Goal: Task Accomplishment & Management: Manage account settings

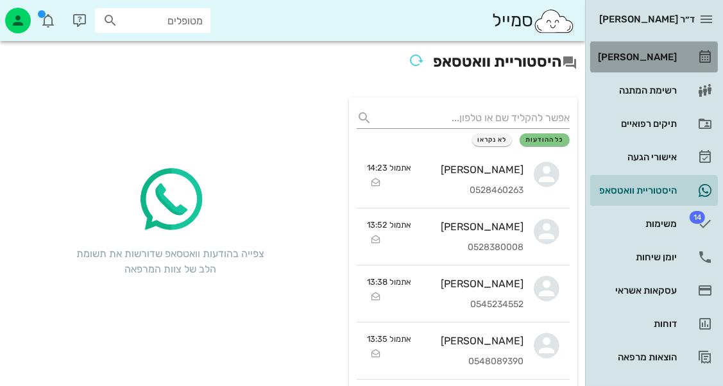
click at [700, 52] on icon at bounding box center [704, 56] width 15 height 15
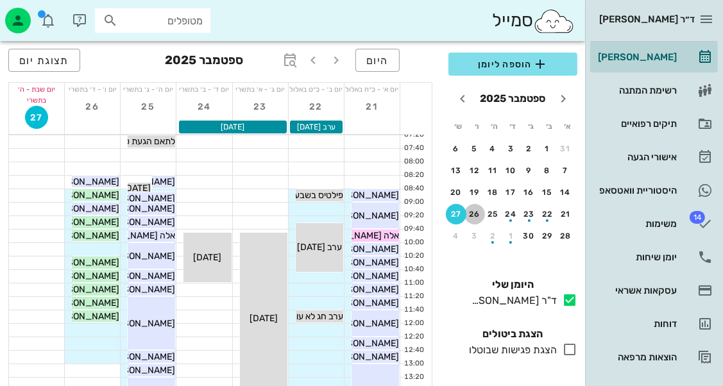
click at [480, 212] on div "26" at bounding box center [474, 214] width 21 height 9
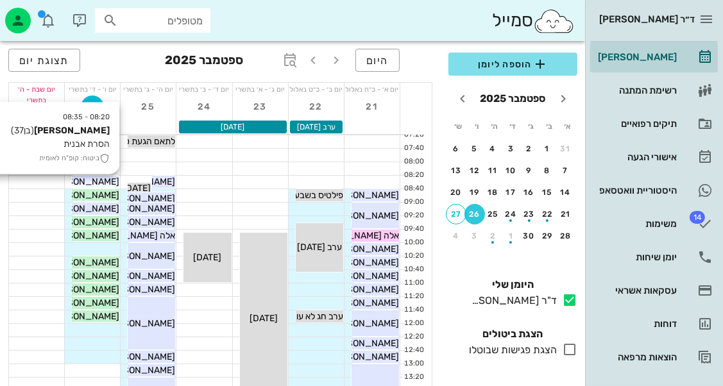
click at [110, 184] on span "[PERSON_NAME]" at bounding box center [83, 181] width 72 height 11
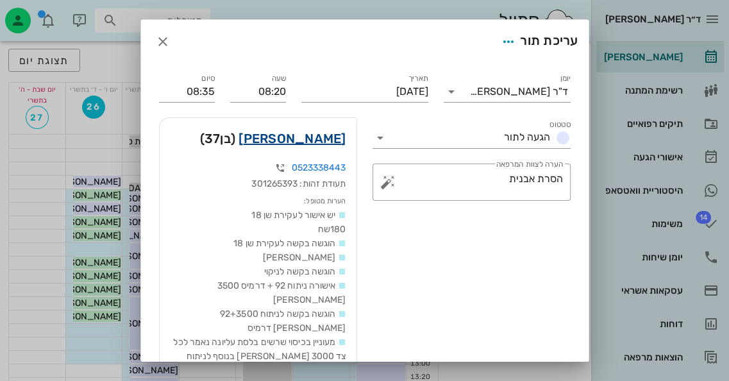
click at [341, 139] on link "[PERSON_NAME]" at bounding box center [292, 138] width 107 height 21
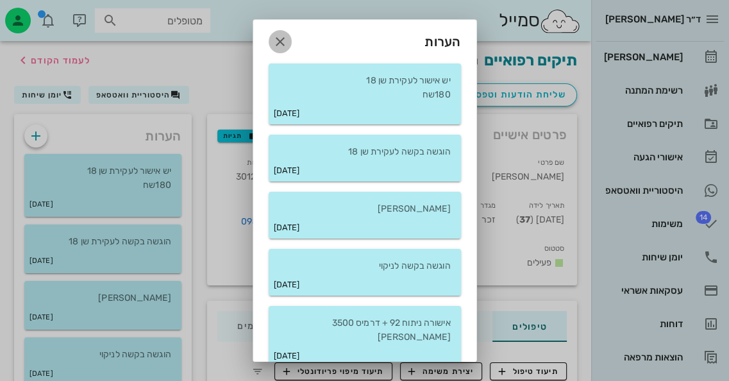
click at [288, 35] on icon "button" at bounding box center [280, 41] width 15 height 15
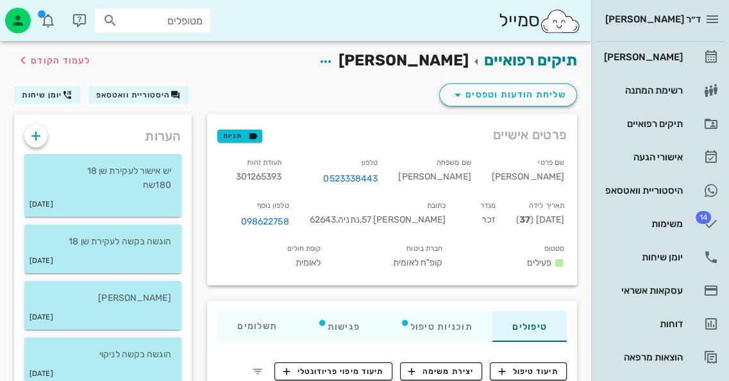
click at [282, 173] on span "301265393" at bounding box center [258, 176] width 46 height 11
click at [282, 172] on span "301265393" at bounding box center [258, 176] width 46 height 11
copy span "301265393"
click at [40, 128] on icon "button" at bounding box center [35, 135] width 15 height 15
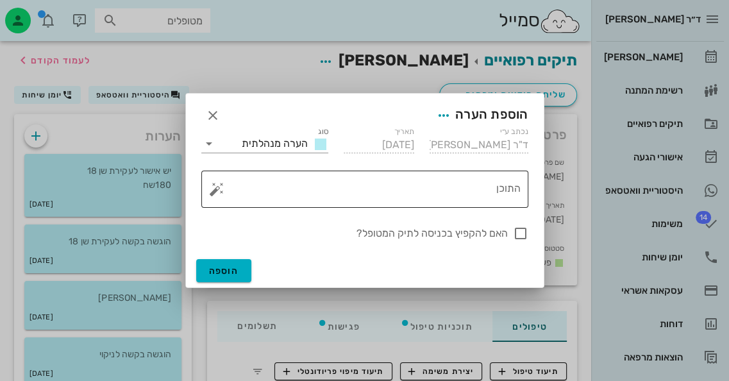
click at [218, 190] on button "button" at bounding box center [216, 188] width 15 height 15
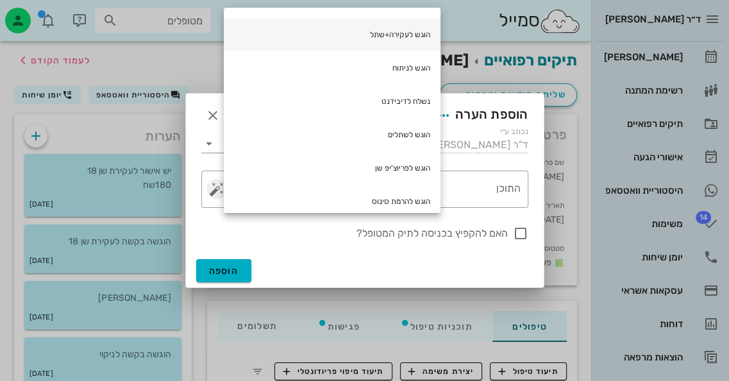
scroll to position [192, 0]
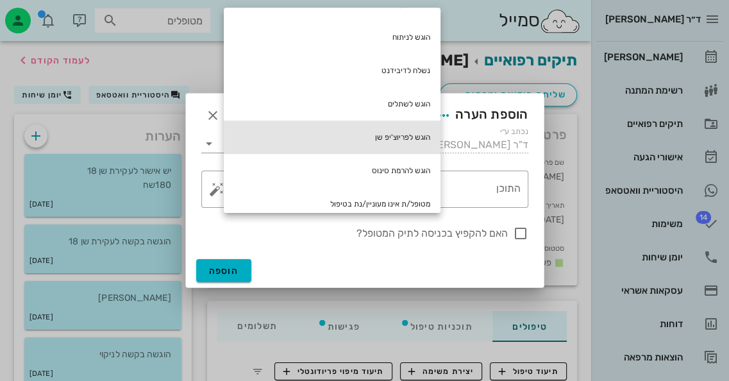
click at [360, 147] on div "הוגש לפריוצ'יפ שן" at bounding box center [332, 137] width 217 height 33
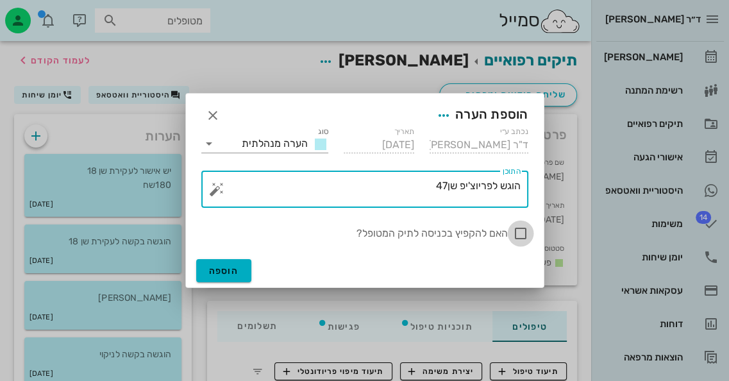
type textarea "הוגש לפריוצ'יפ שן47"
click at [516, 232] on div at bounding box center [521, 234] width 22 height 22
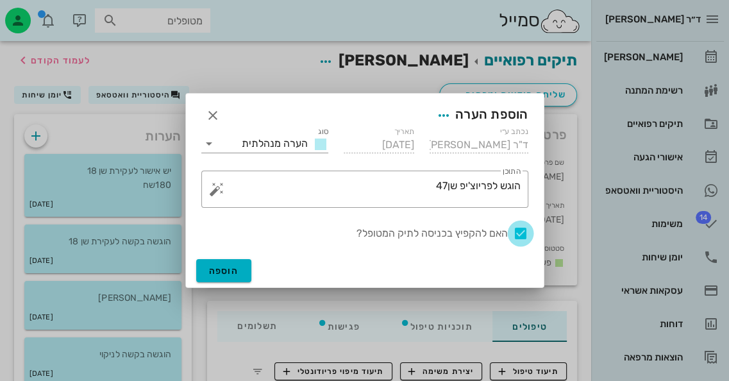
checkbox input "true"
click at [237, 273] on span "הוספה" at bounding box center [224, 270] width 30 height 11
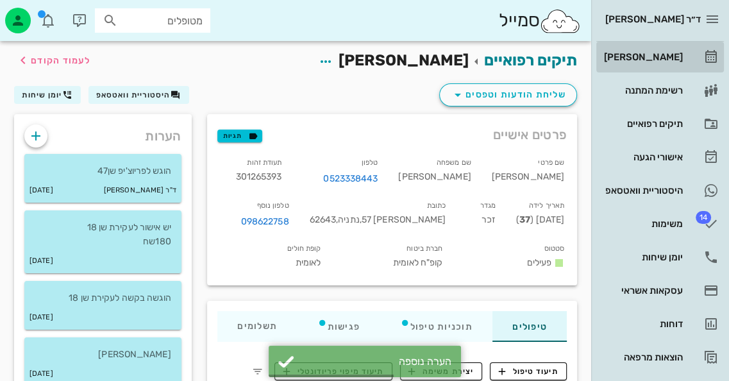
click at [662, 53] on div "[PERSON_NAME]" at bounding box center [642, 57] width 81 height 10
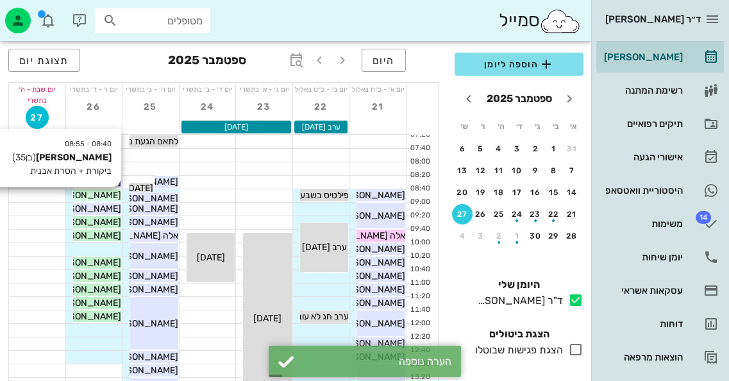
click at [115, 198] on span "[PERSON_NAME]" at bounding box center [85, 195] width 72 height 11
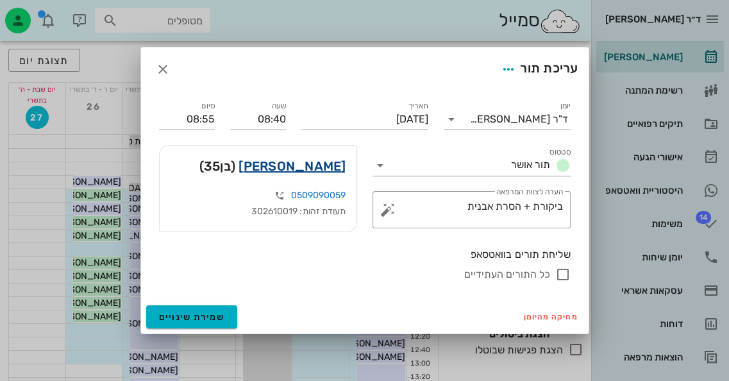
click at [310, 167] on link "[PERSON_NAME]" at bounding box center [292, 166] width 107 height 21
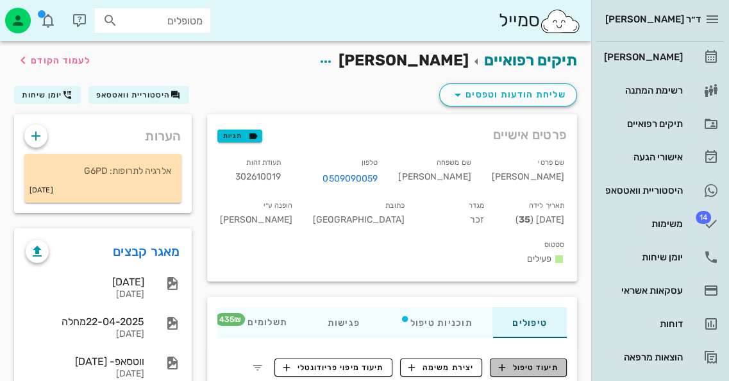
click at [537, 362] on span "תיעוד טיפול" at bounding box center [529, 368] width 60 height 12
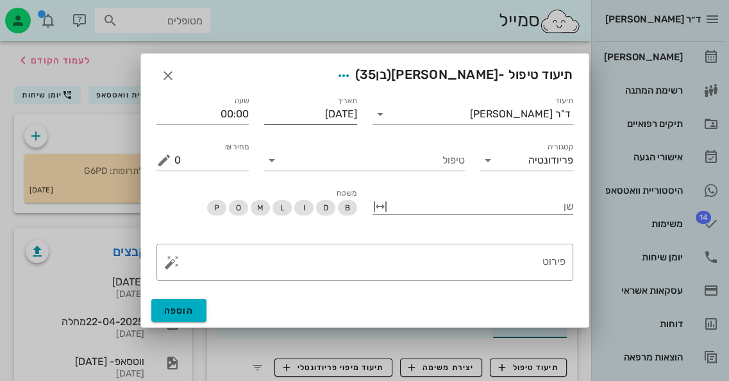
click at [326, 111] on input "[DATE]" at bounding box center [310, 114] width 93 height 21
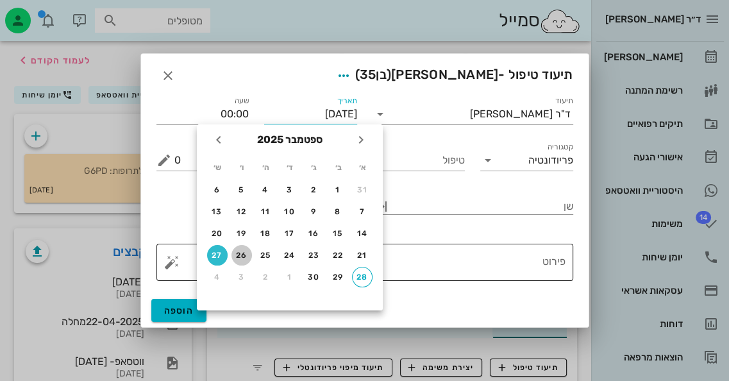
click at [242, 251] on div "26" at bounding box center [242, 255] width 21 height 9
type input "[DATE]"
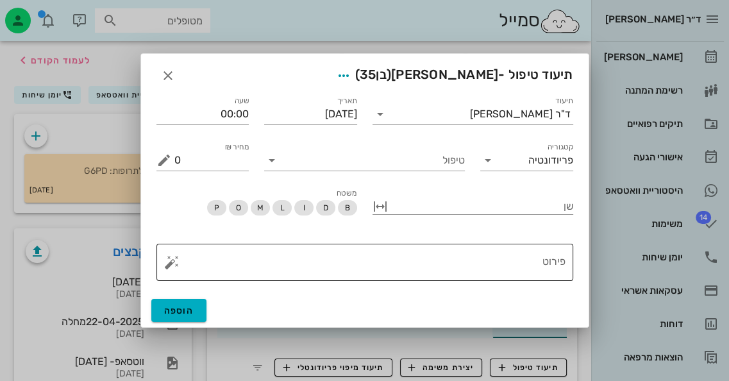
click at [165, 264] on button "button" at bounding box center [171, 262] width 15 height 15
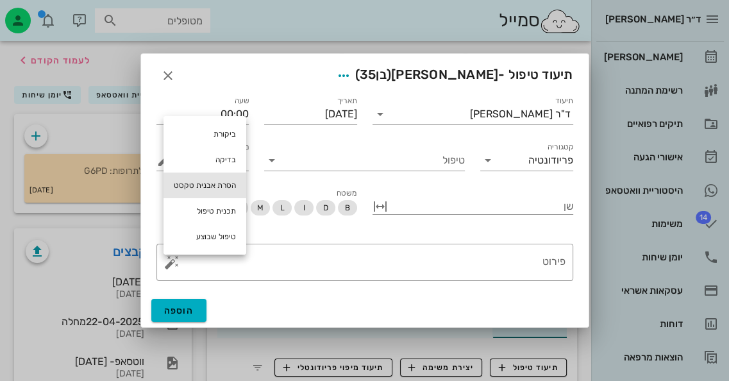
click at [226, 196] on div "הסרת אבנית טקסט" at bounding box center [205, 186] width 83 height 26
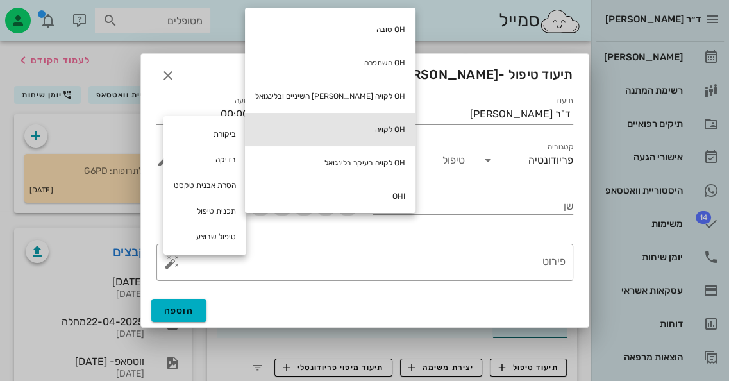
click at [344, 129] on div "OH לקויה" at bounding box center [330, 129] width 171 height 33
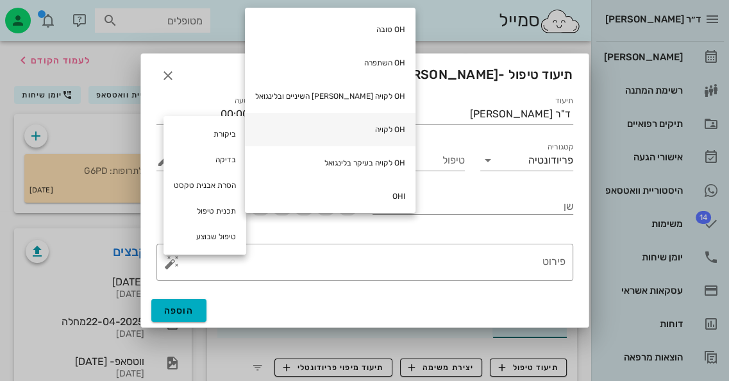
type textarea "OH לקויה"
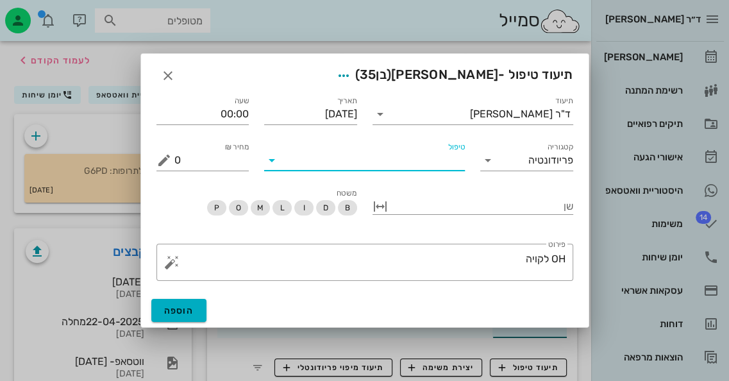
click at [446, 164] on input "טיפול" at bounding box center [373, 160] width 183 height 21
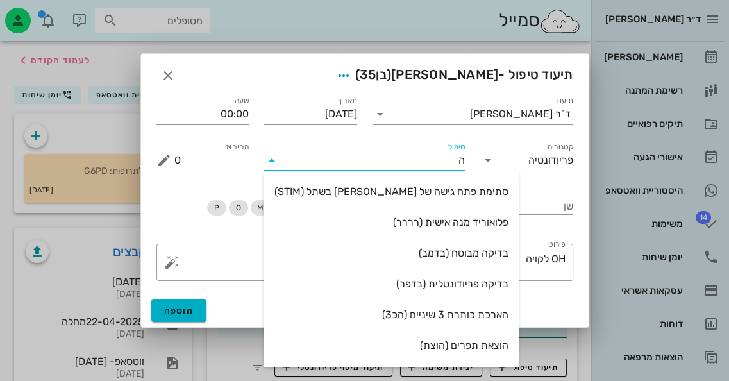
type input "[PERSON_NAME]"
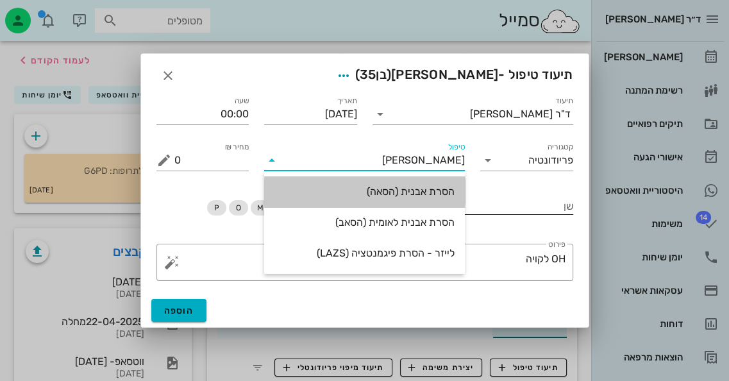
click at [429, 198] on div "הסרת אבנית (הסאה)" at bounding box center [364, 191] width 180 height 12
type input "435"
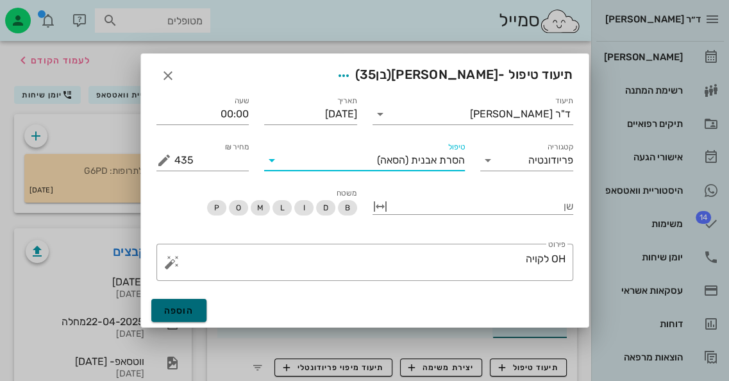
click at [185, 301] on button "הוספה" at bounding box center [179, 310] width 56 height 23
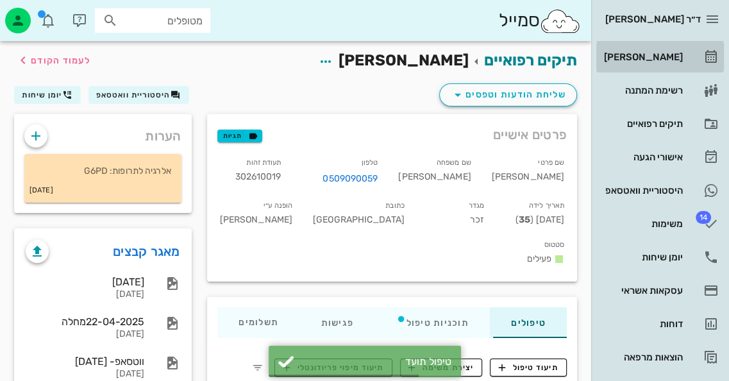
click at [682, 61] on div "[PERSON_NAME]" at bounding box center [642, 57] width 81 height 10
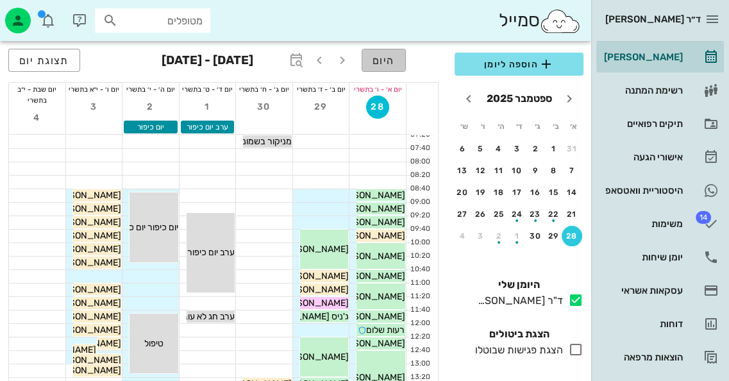
click at [394, 56] on span "היום" at bounding box center [384, 61] width 22 height 12
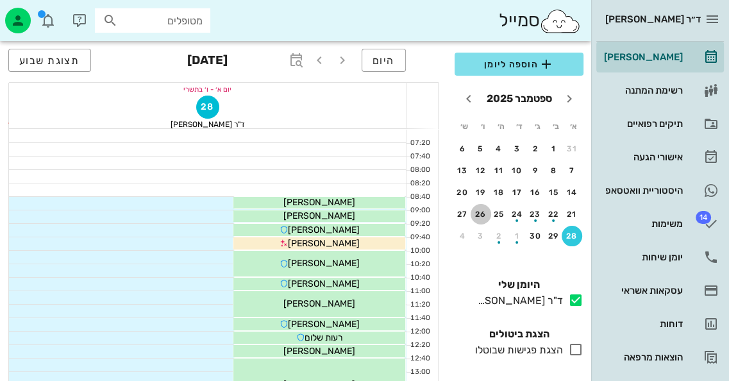
click at [476, 206] on button "26" at bounding box center [481, 214] width 21 height 21
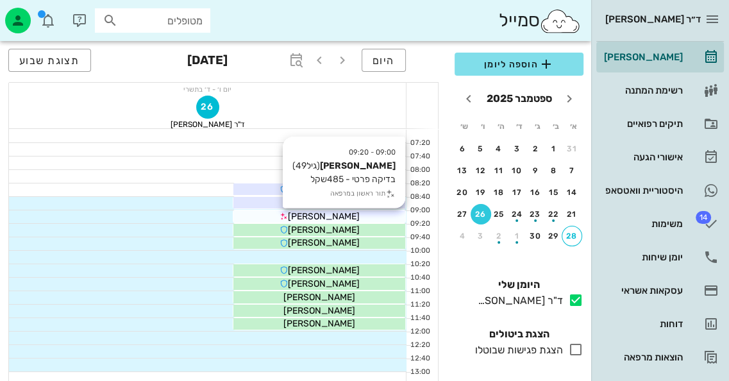
click at [367, 221] on div "[PERSON_NAME]" at bounding box center [319, 216] width 172 height 13
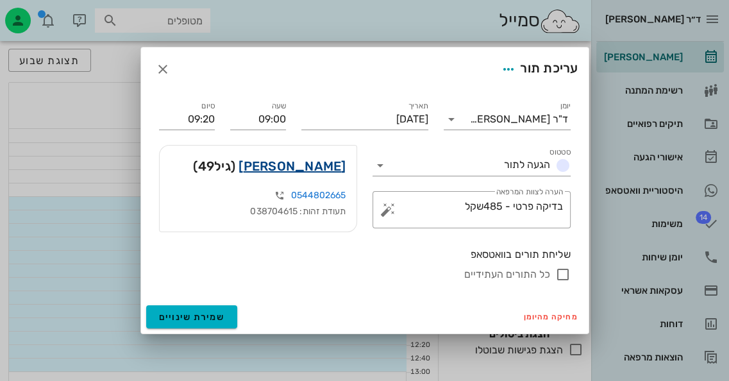
click at [320, 160] on link "[PERSON_NAME]" at bounding box center [292, 166] width 107 height 21
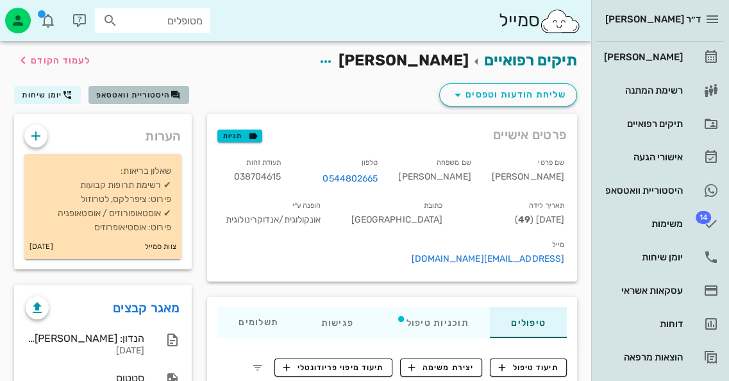
click at [133, 88] on button "היסטוריית וואטסאפ" at bounding box center [138, 95] width 101 height 18
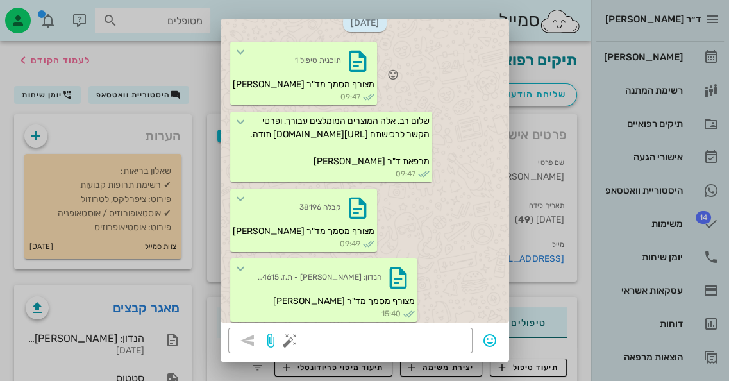
scroll to position [718, 0]
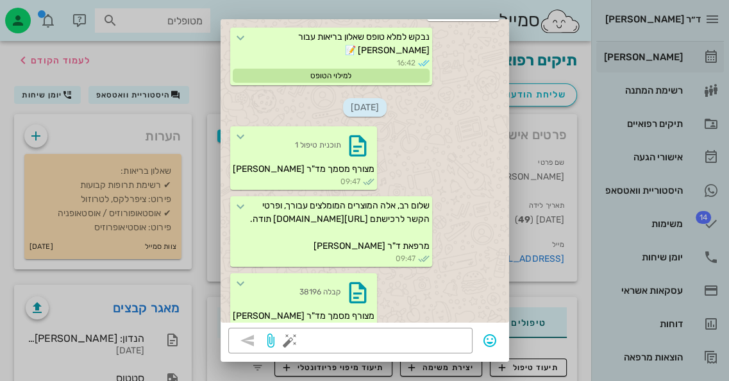
click at [666, 62] on div at bounding box center [364, 190] width 729 height 381
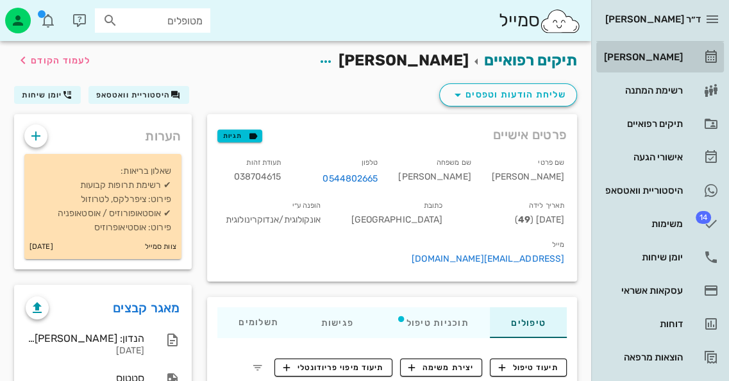
click at [666, 62] on div "[PERSON_NAME]" at bounding box center [642, 57] width 81 height 21
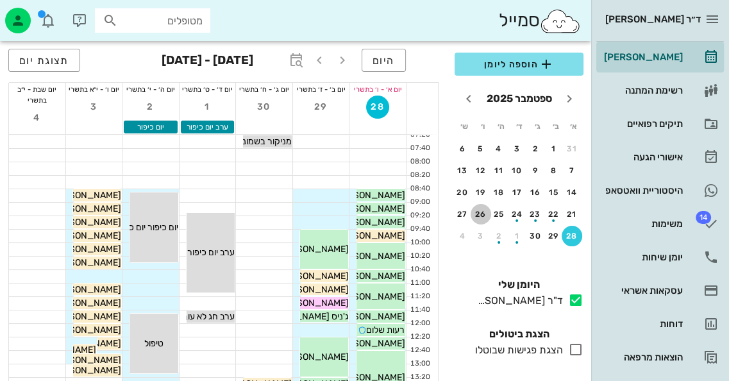
click at [480, 213] on div "26" at bounding box center [481, 214] width 21 height 9
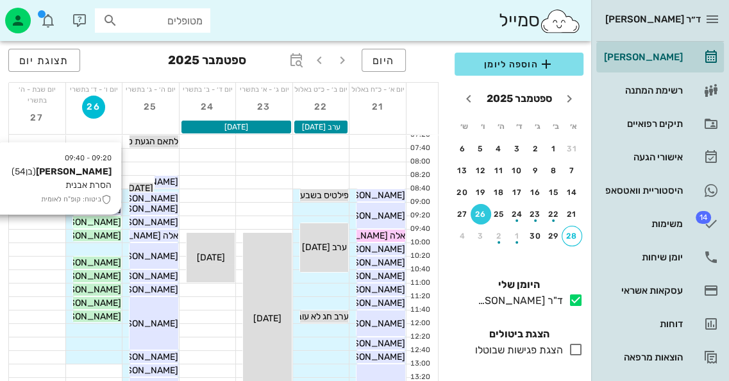
click at [90, 220] on span "[PERSON_NAME]" at bounding box center [85, 222] width 72 height 11
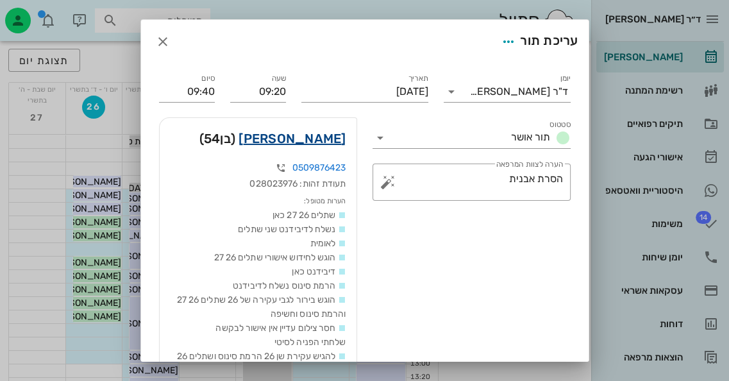
click at [307, 144] on link "[PERSON_NAME]" at bounding box center [292, 138] width 107 height 21
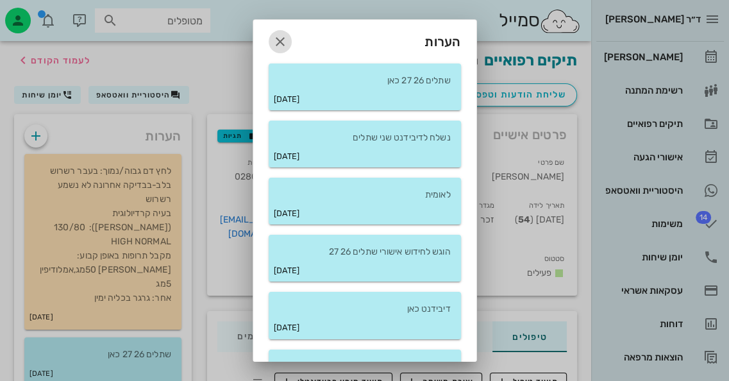
click at [292, 33] on button "button" at bounding box center [280, 41] width 23 height 23
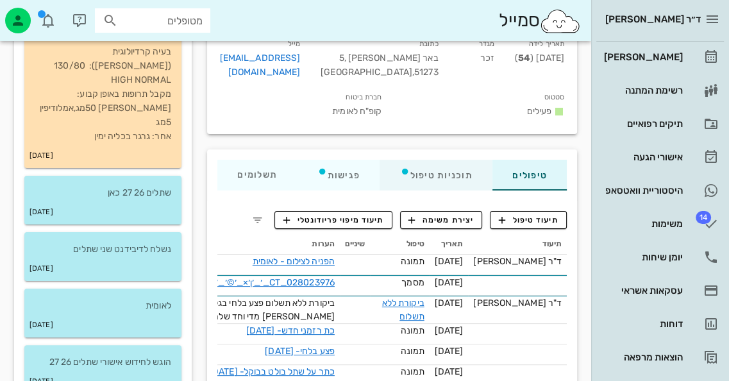
scroll to position [192, 0]
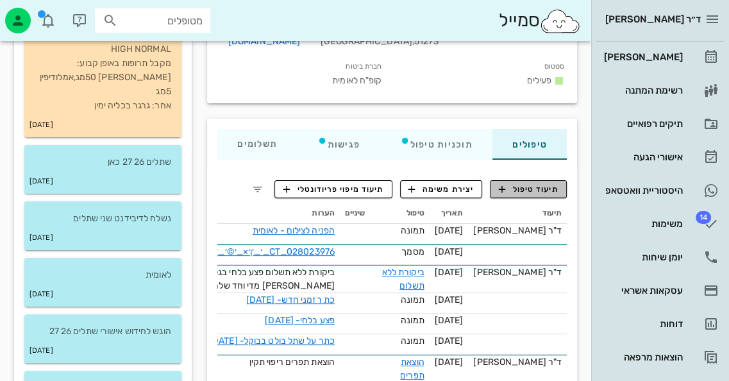
click at [533, 189] on span "תיעוד טיפול" at bounding box center [529, 189] width 60 height 12
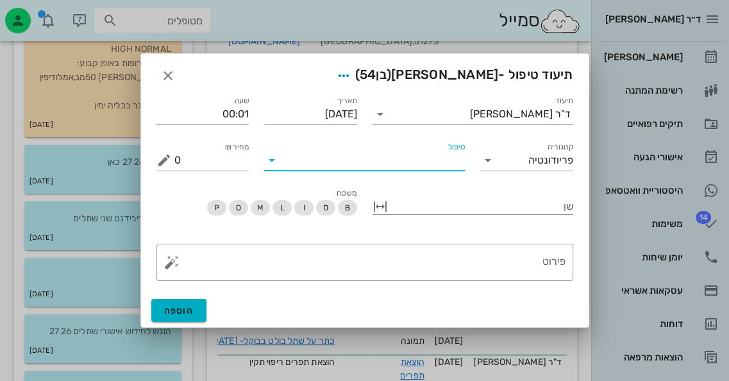
click at [398, 168] on input "טיפול" at bounding box center [373, 160] width 183 height 21
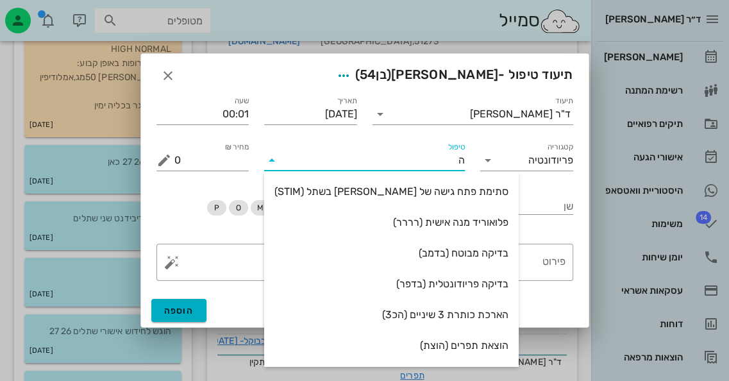
type input "[PERSON_NAME]"
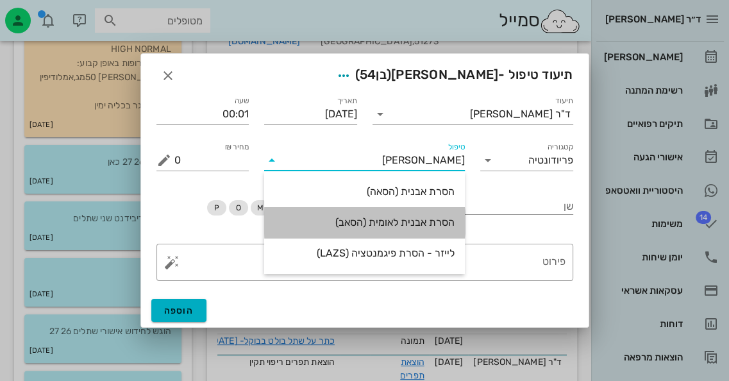
click at [402, 226] on div "הסרת אבנית לאומית (הסאב)" at bounding box center [364, 222] width 180 height 12
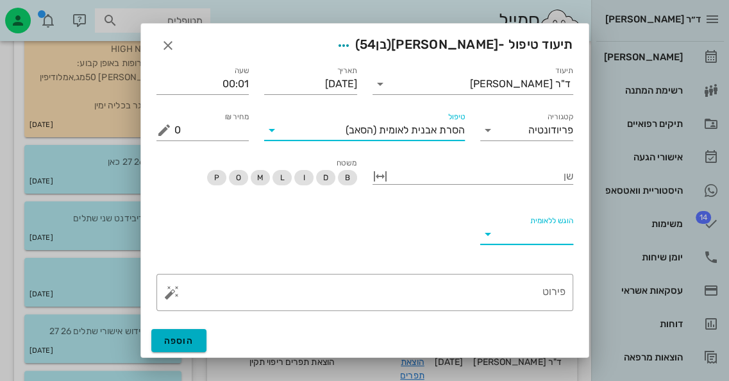
click at [557, 239] on input "הוגש ללאומית" at bounding box center [537, 234] width 72 height 21
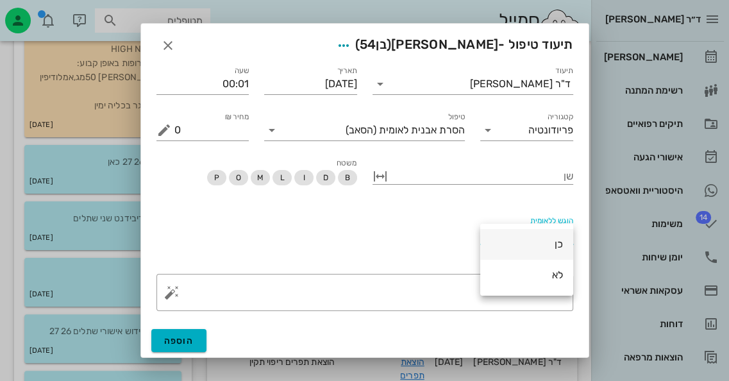
click at [557, 244] on div "כן" at bounding box center [527, 244] width 72 height 12
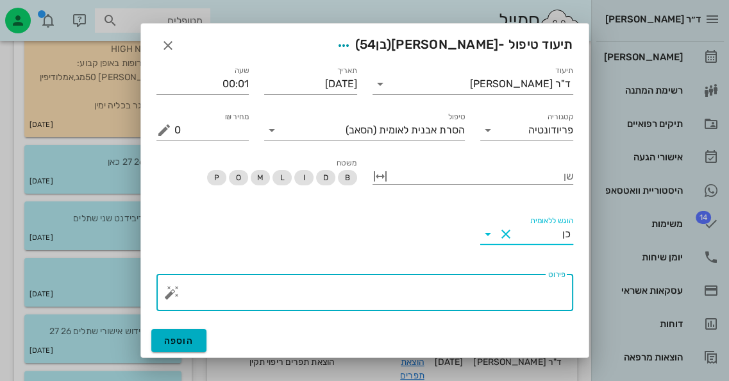
click at [526, 285] on textarea "פירוט" at bounding box center [369, 295] width 391 height 31
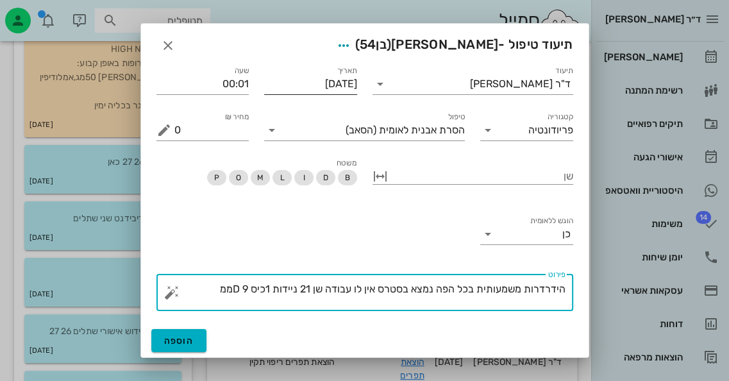
type textarea "הידרדרות משמעותית בכל הפה נמצא בסטרס אין לו עבודה שן 21 ניידות 1כיס D 9ממ"
click at [320, 86] on input "[DATE]" at bounding box center [310, 84] width 93 height 21
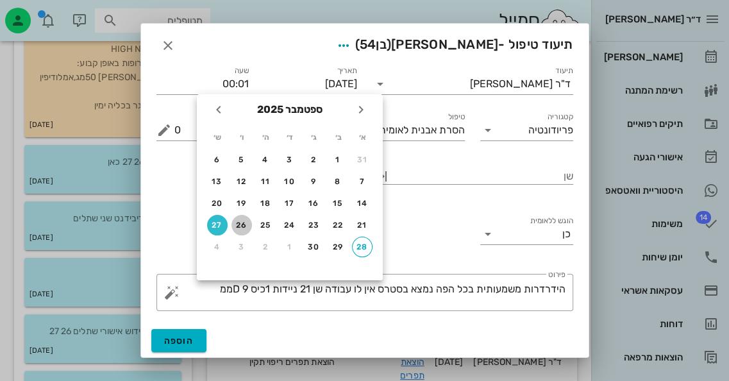
click at [242, 224] on div "26" at bounding box center [242, 225] width 21 height 9
type input "[DATE]"
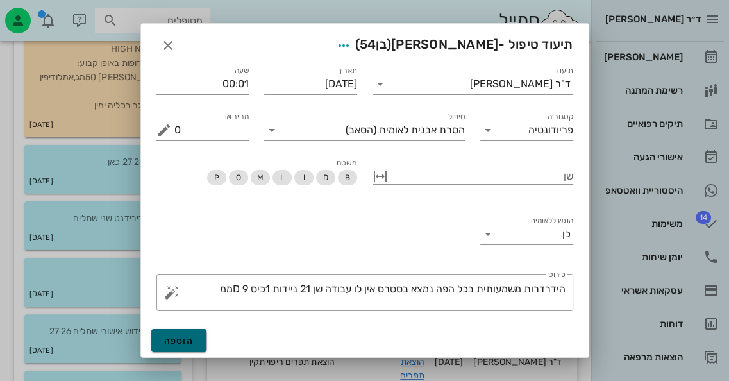
click at [190, 334] on button "הוספה" at bounding box center [179, 340] width 56 height 23
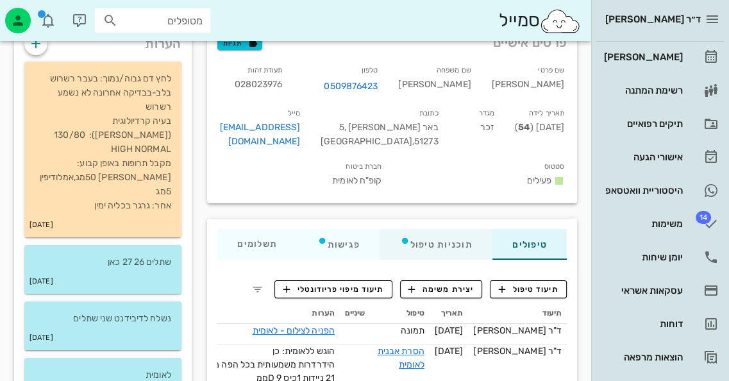
scroll to position [0, 0]
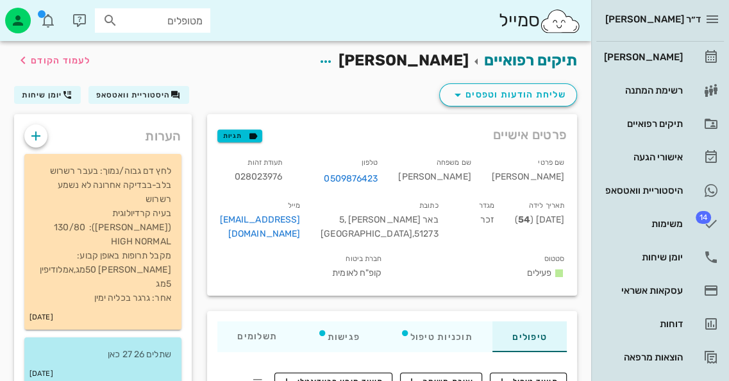
click at [282, 173] on span "028023976" at bounding box center [258, 176] width 48 height 11
copy span "028023976"
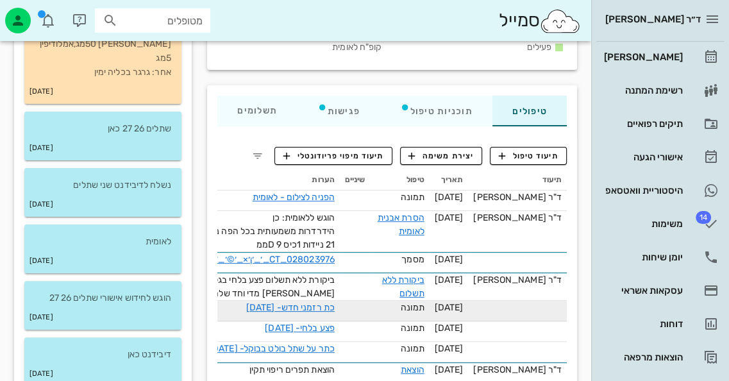
scroll to position [257, 0]
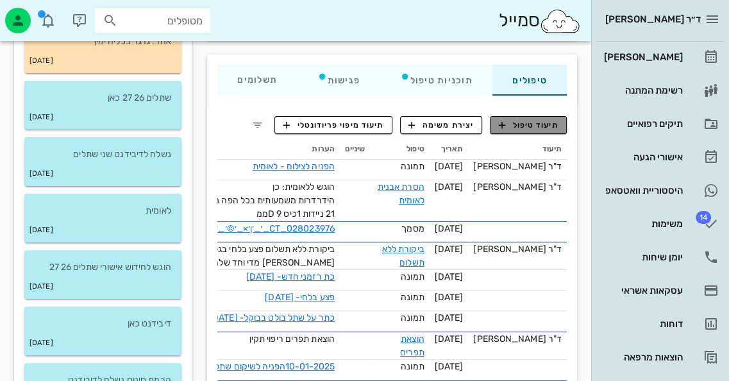
click at [544, 129] on span "תיעוד טיפול" at bounding box center [529, 125] width 60 height 12
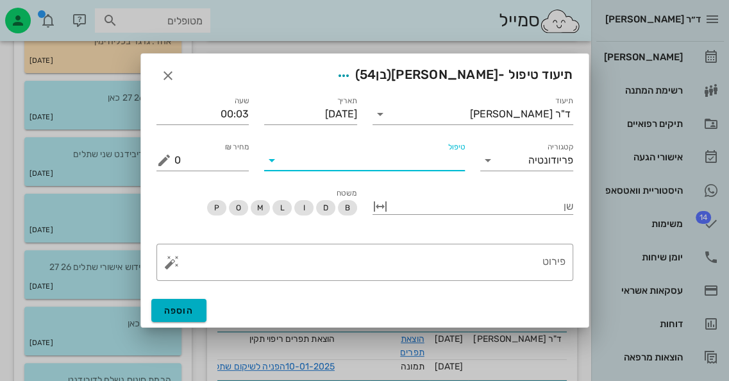
click at [452, 167] on input "טיפול" at bounding box center [373, 160] width 183 height 21
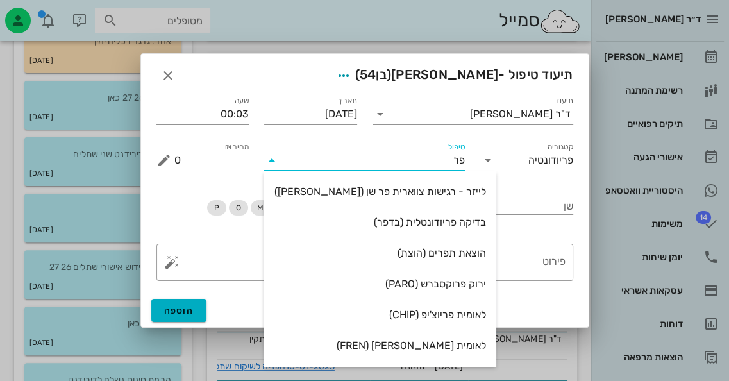
type input "[PERSON_NAME]"
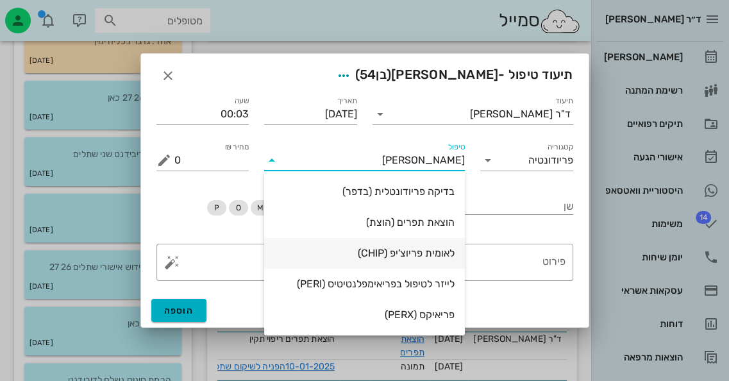
click at [429, 259] on div "לאומית פריוצ'יפ (CHIP)" at bounding box center [364, 253] width 180 height 12
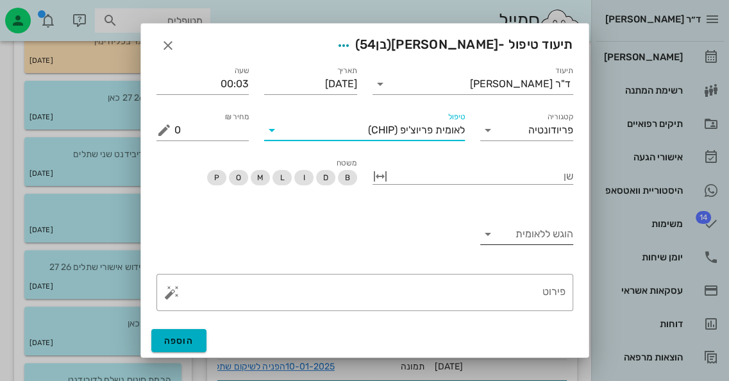
click at [541, 236] on input "הוגש ללאומית" at bounding box center [537, 234] width 72 height 21
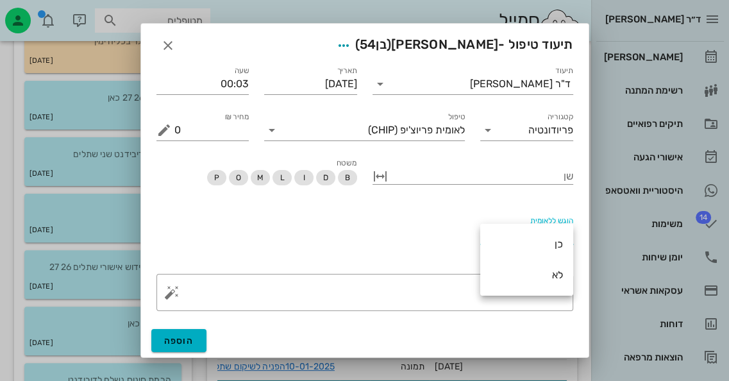
click at [564, 274] on div "לא" at bounding box center [526, 275] width 93 height 31
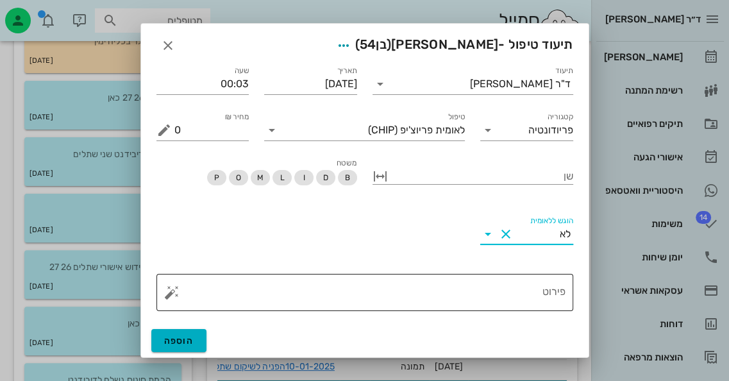
click at [165, 296] on button "button" at bounding box center [171, 292] width 15 height 15
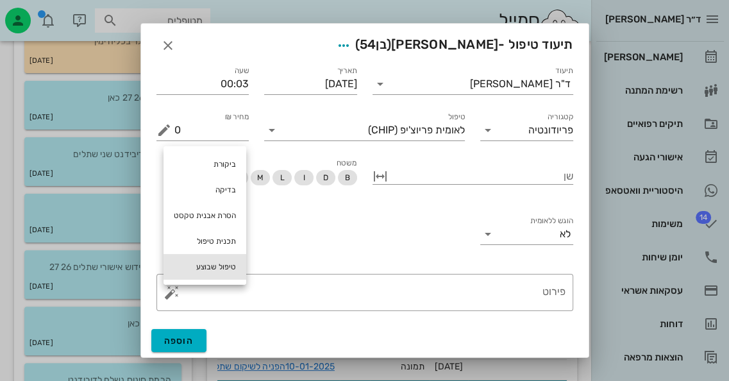
click at [219, 270] on div "טיפול שבוצע" at bounding box center [205, 267] width 83 height 26
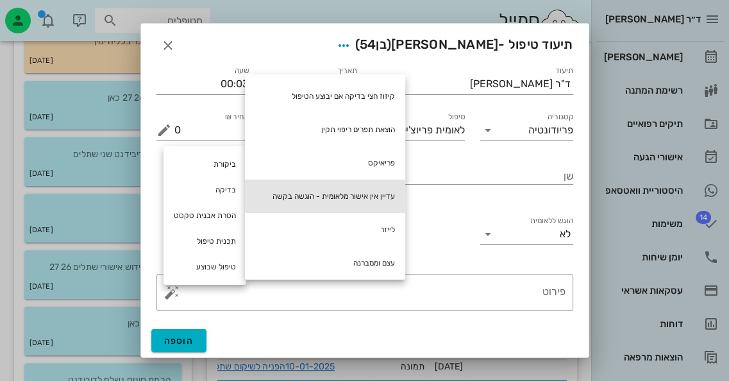
click at [369, 196] on div "עדיין אין אישור מלאומית - הוגשה בקשה" at bounding box center [325, 196] width 160 height 33
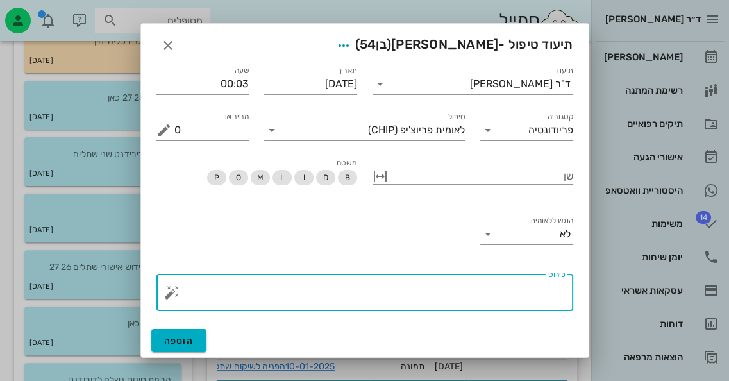
type textarea "עדיין אין אישור מלאומית - הוגשה בקשה"
click at [398, 181] on div at bounding box center [482, 175] width 183 height 17
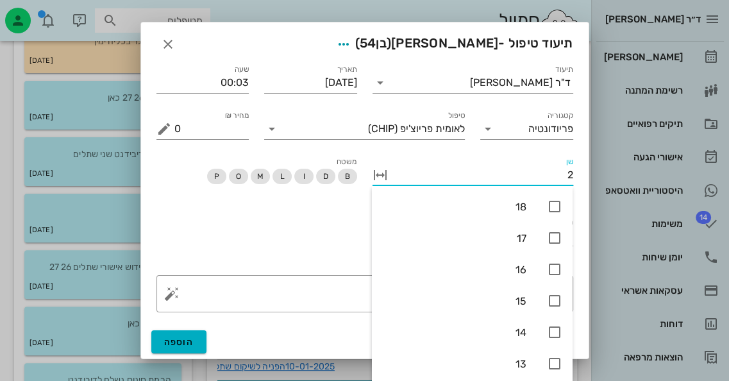
type input "21"
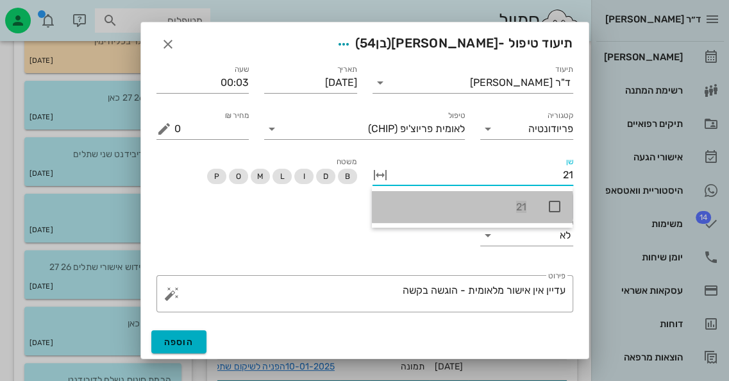
click at [449, 205] on div "21" at bounding box center [454, 207] width 144 height 12
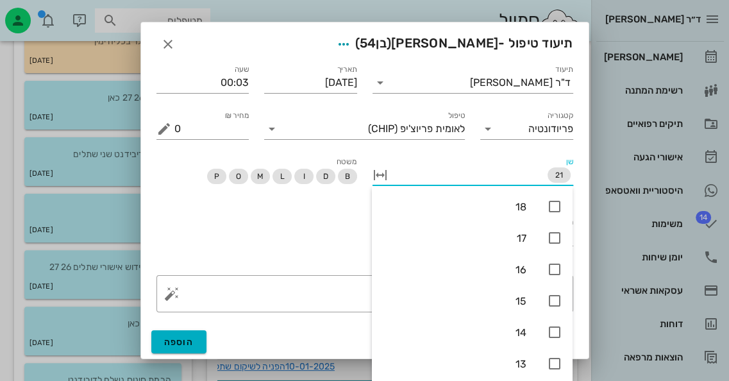
drag, startPoint x: 256, startPoint y: 244, endPoint x: 259, endPoint y: 257, distance: 13.2
click at [259, 246] on div "הוגש ללאומית לא" at bounding box center [365, 237] width 432 height 60
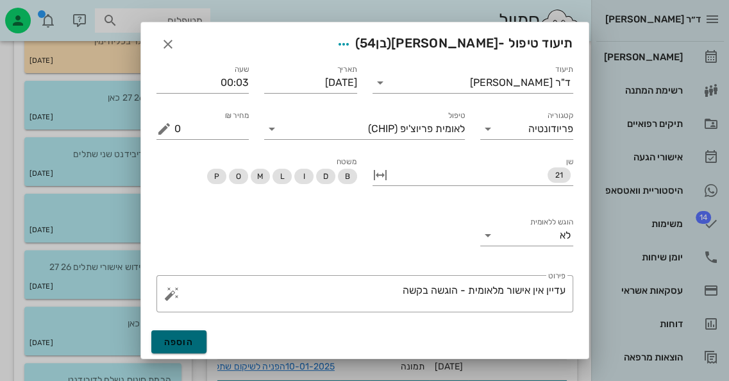
click at [162, 339] on button "הוספה" at bounding box center [179, 341] width 56 height 23
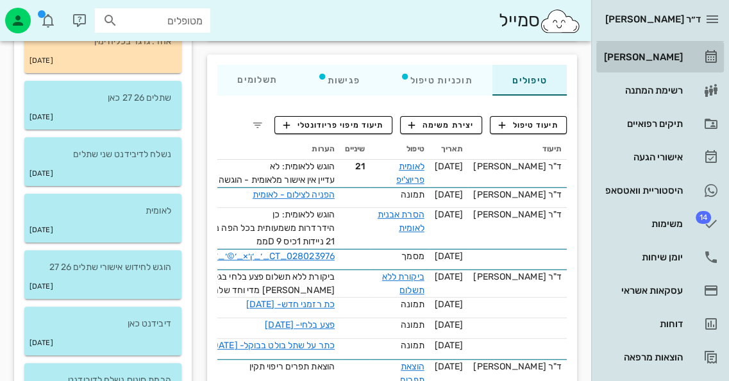
click at [649, 62] on div "[PERSON_NAME]" at bounding box center [642, 57] width 81 height 21
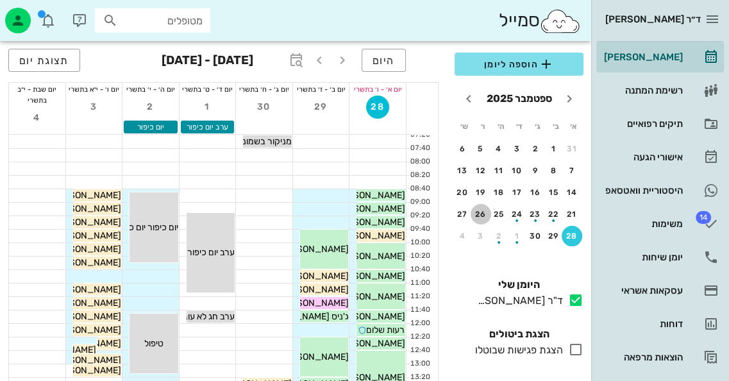
click at [481, 213] on div "26" at bounding box center [481, 214] width 21 height 9
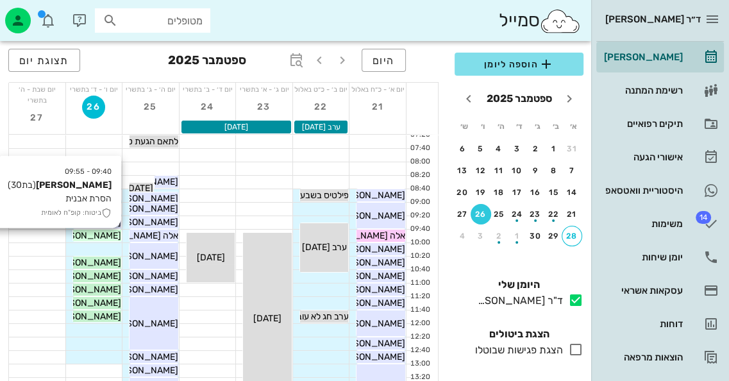
click at [109, 232] on span "[PERSON_NAME]" at bounding box center [85, 235] width 72 height 11
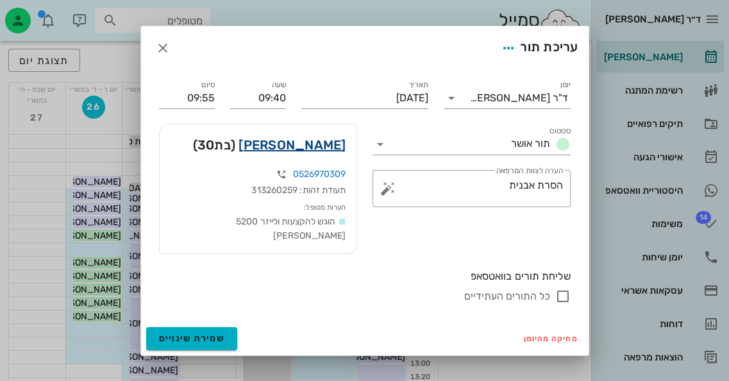
click at [305, 151] on link "[PERSON_NAME]" at bounding box center [292, 145] width 107 height 21
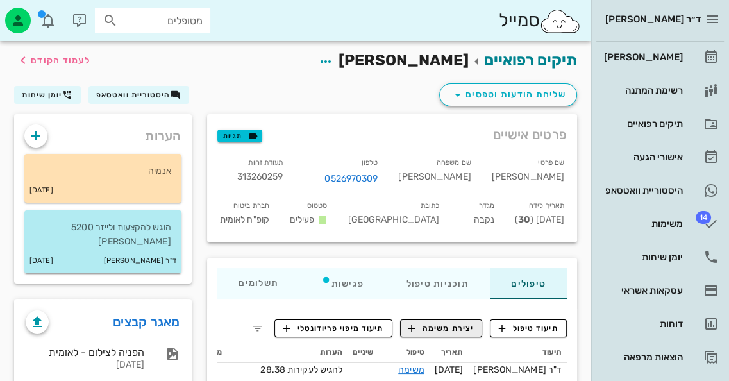
scroll to position [64, 0]
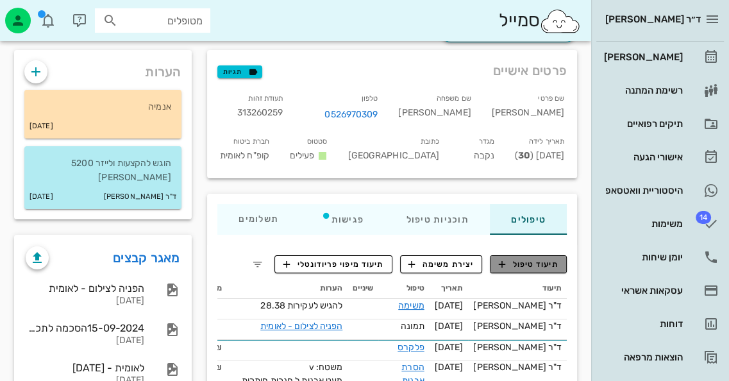
click at [537, 270] on button "תיעוד טיפול" at bounding box center [528, 264] width 77 height 18
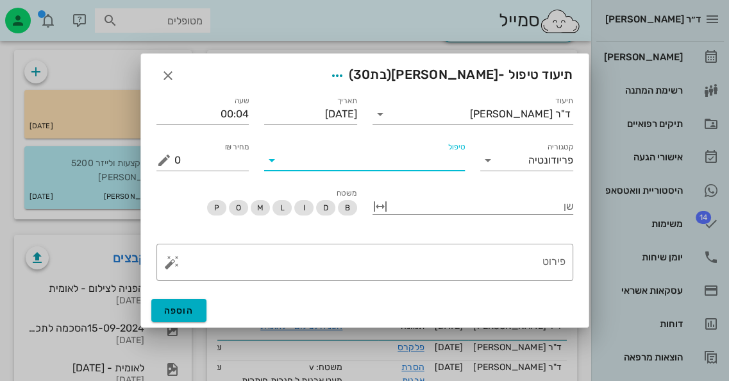
click at [409, 162] on input "טיפול" at bounding box center [373, 160] width 183 height 21
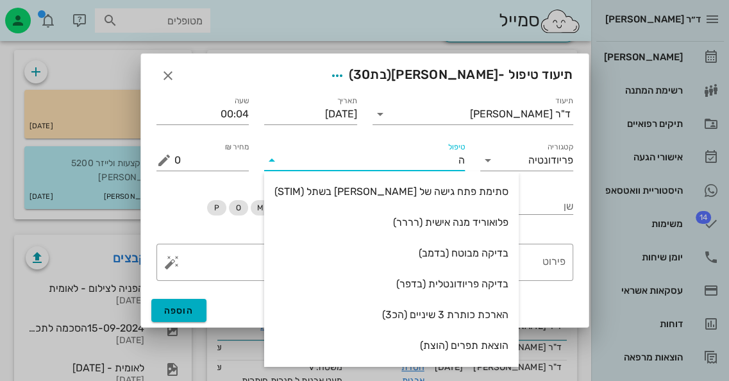
type input "[PERSON_NAME]"
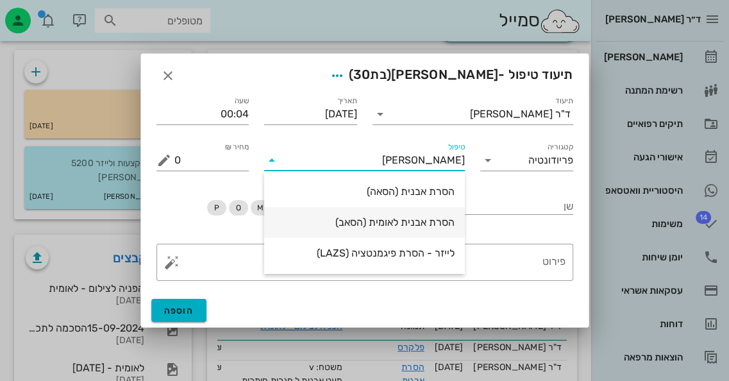
click at [408, 228] on div "הסרת אבנית לאומית (הסאב)" at bounding box center [364, 222] width 180 height 12
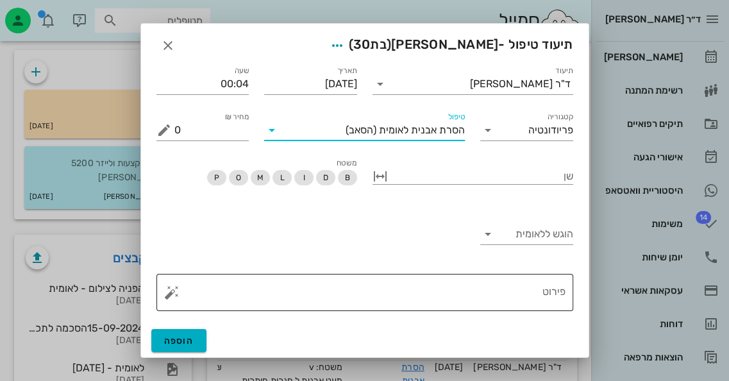
click at [554, 290] on textarea "פירוט" at bounding box center [369, 295] width 391 height 31
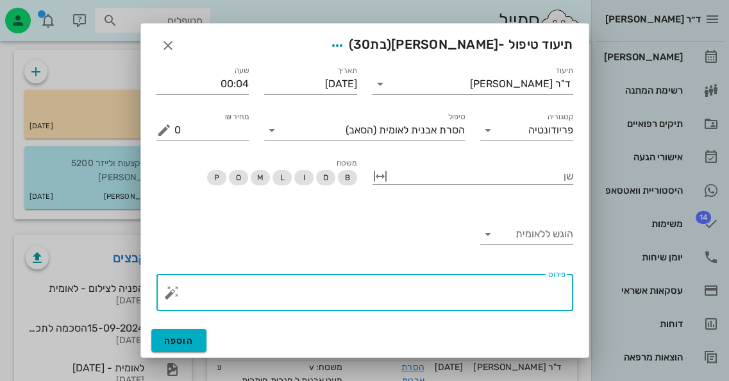
click at [174, 294] on button "button" at bounding box center [171, 292] width 15 height 15
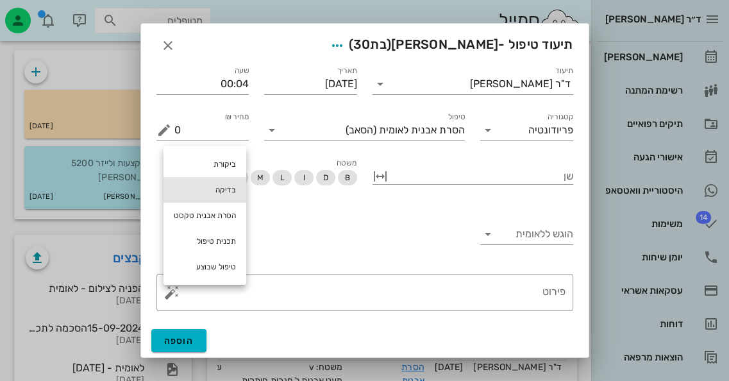
click at [192, 184] on div "בדיקה" at bounding box center [205, 190] width 83 height 26
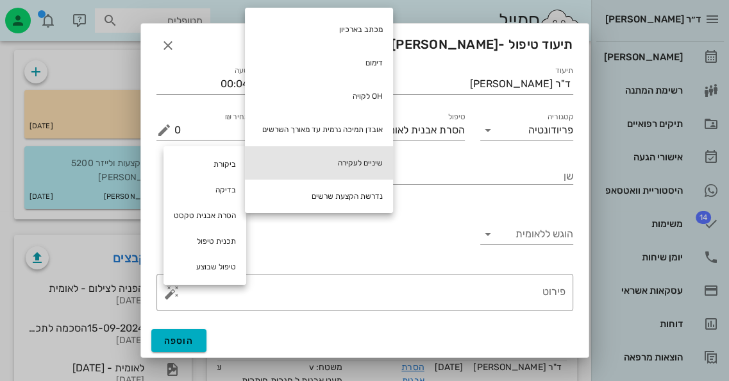
click at [322, 157] on div "שיניים לעקירה" at bounding box center [319, 162] width 148 height 33
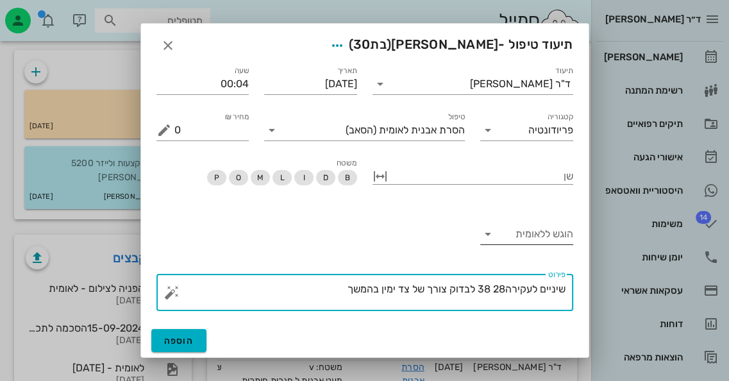
click at [534, 226] on input "הוגש ללאומית" at bounding box center [537, 234] width 72 height 21
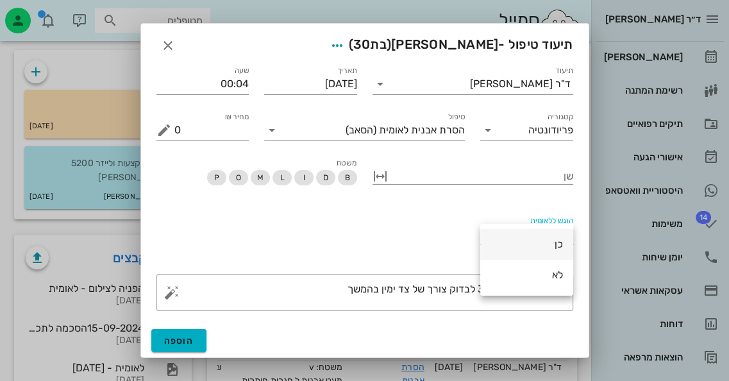
click at [551, 235] on div "כן" at bounding box center [527, 244] width 72 height 28
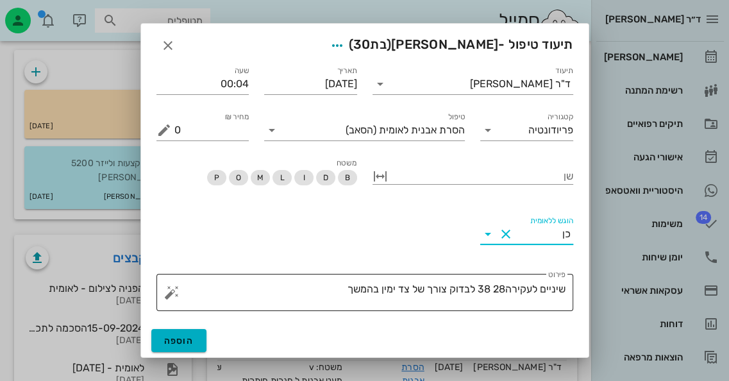
click at [174, 289] on button "button" at bounding box center [171, 292] width 15 height 15
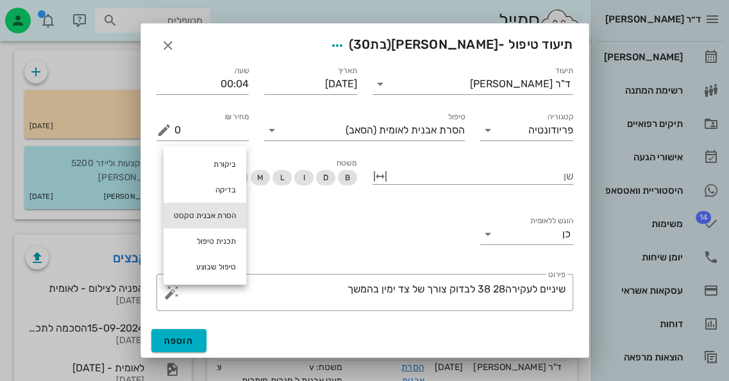
click at [223, 214] on div "הסרת אבנית טקסט" at bounding box center [205, 216] width 83 height 26
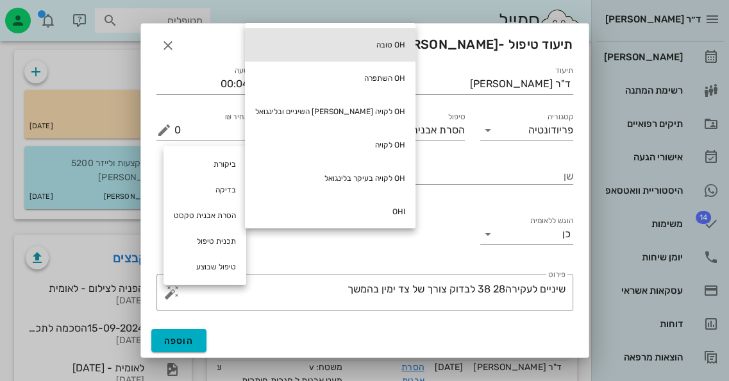
click at [339, 46] on div "OH טובה" at bounding box center [330, 44] width 171 height 33
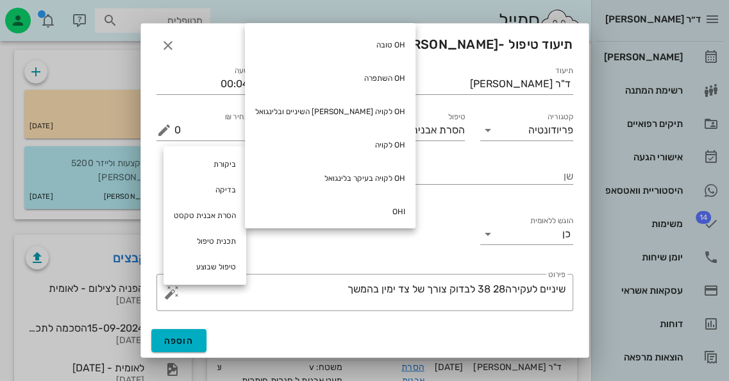
type textarea "שיניים לעקירה28 38 לבדוק צורך של צד ימין בהמשך OH טובה"
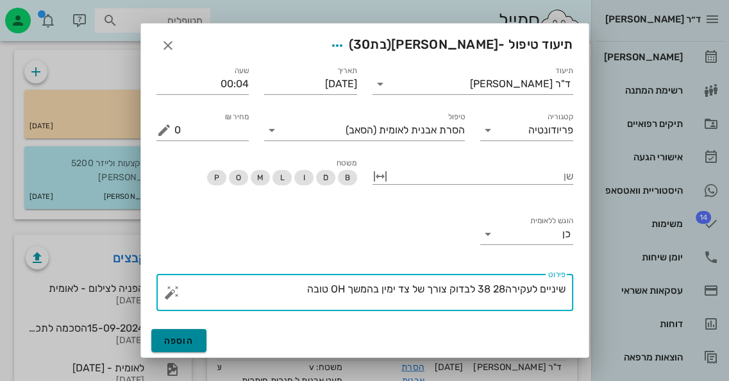
click at [193, 335] on button "הוספה" at bounding box center [179, 340] width 56 height 23
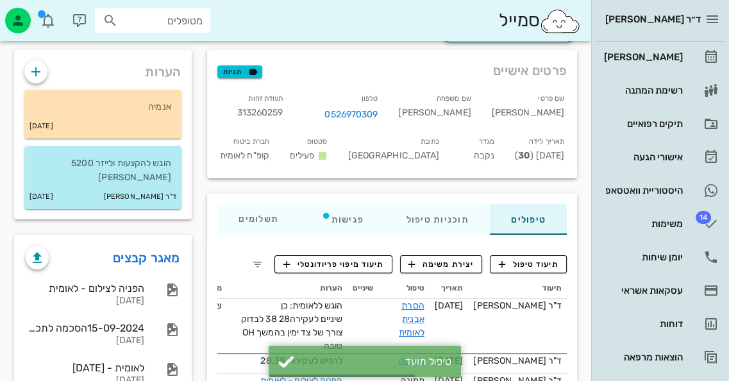
click at [294, 104] on div "תעודת זהות 313260259" at bounding box center [252, 109] width 84 height 43
click at [283, 111] on span "313260259" at bounding box center [260, 112] width 46 height 11
copy span "313260259"
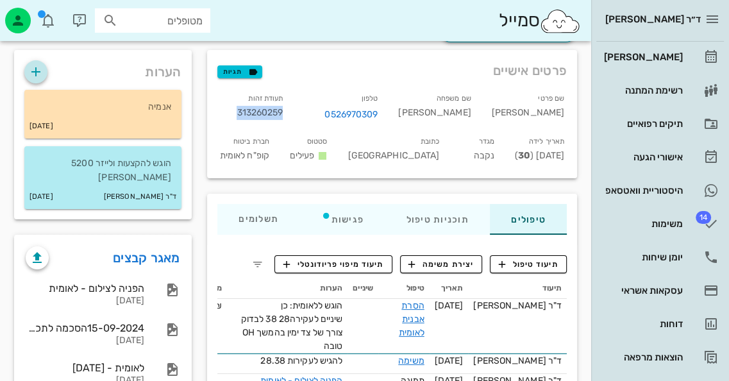
click at [39, 70] on icon "button" at bounding box center [35, 71] width 15 height 15
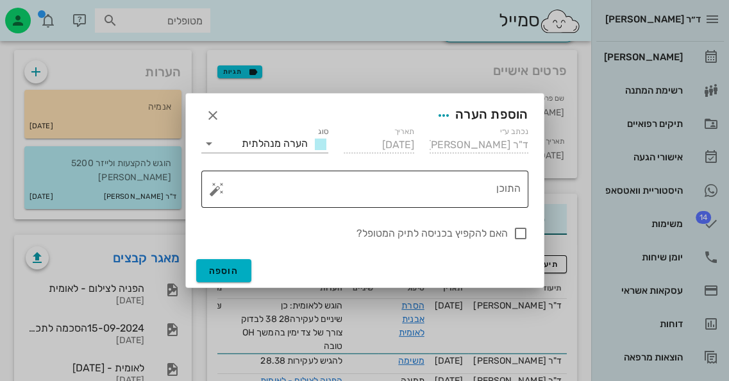
click at [221, 189] on button "button" at bounding box center [216, 188] width 15 height 15
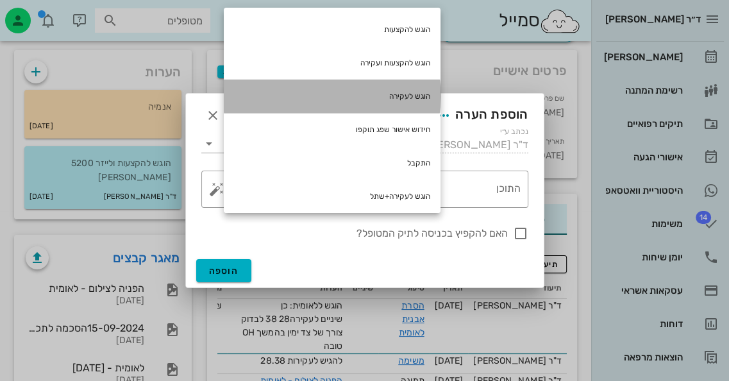
click at [365, 101] on div "הוגש לעקירה" at bounding box center [332, 96] width 217 height 33
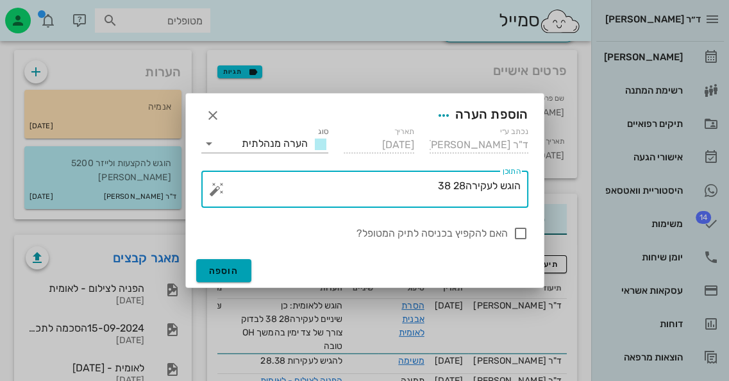
type textarea "הוגש לעקירה28 38"
click at [230, 270] on span "הוספה" at bounding box center [224, 270] width 30 height 11
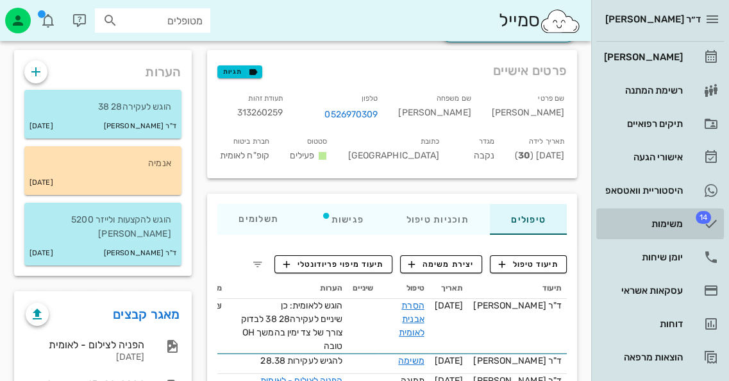
click at [682, 218] on link "14 משימות" at bounding box center [660, 223] width 128 height 31
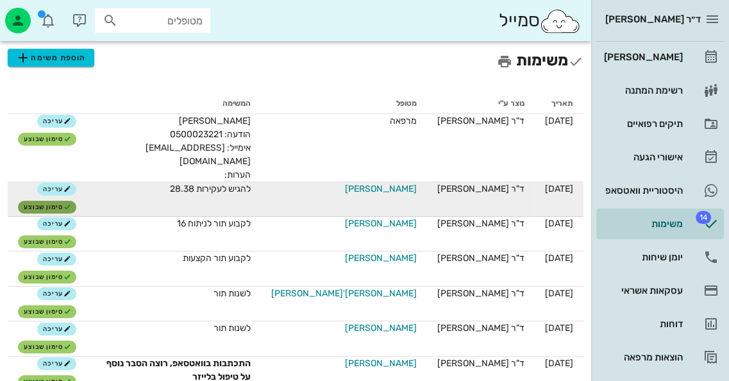
click at [51, 203] on span "סימון שבוצע" at bounding box center [47, 207] width 47 height 8
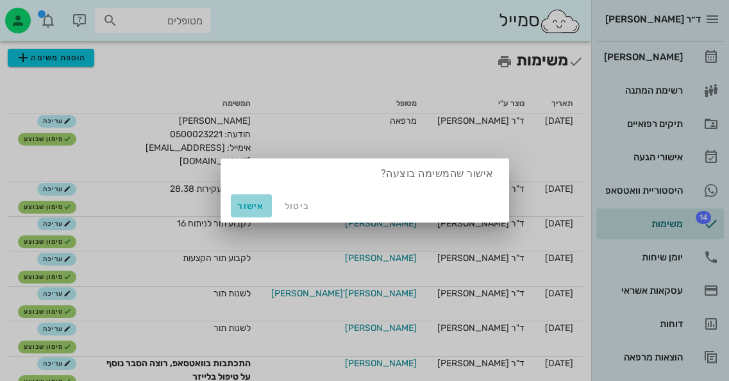
click at [237, 209] on span "אישור" at bounding box center [251, 206] width 31 height 11
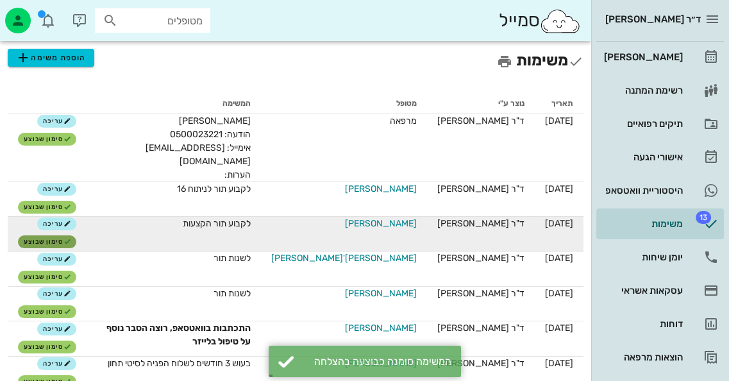
click at [51, 238] on span "סימון שבוצע" at bounding box center [47, 242] width 47 height 8
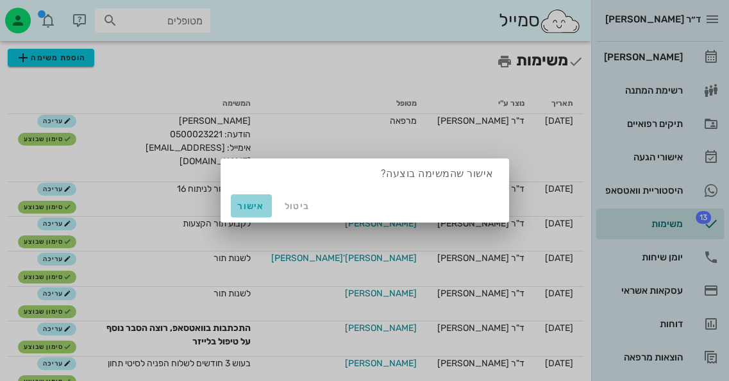
click at [249, 201] on span "אישור" at bounding box center [251, 206] width 31 height 11
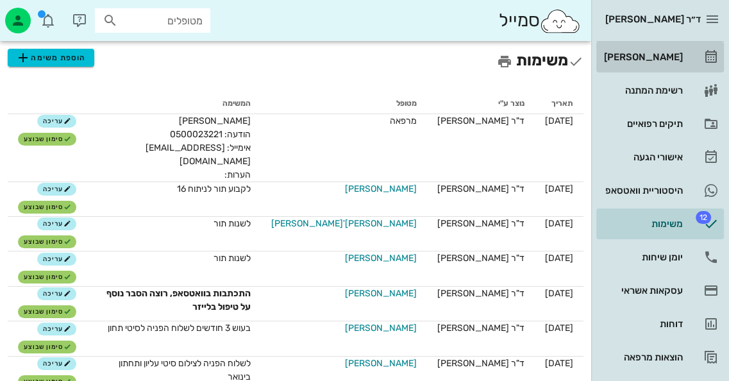
click at [662, 67] on link "[PERSON_NAME]" at bounding box center [660, 57] width 128 height 31
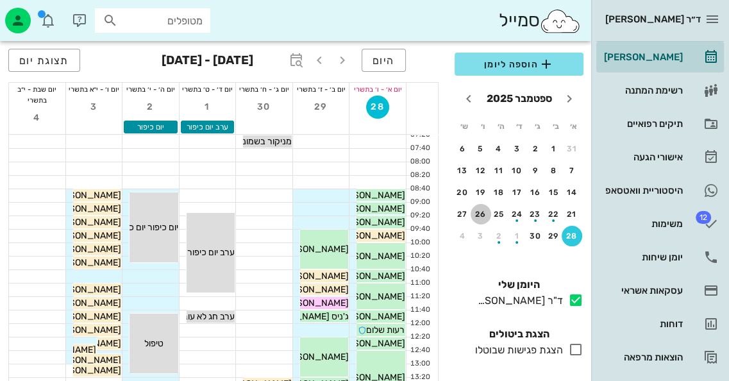
click at [478, 214] on div "26" at bounding box center [481, 214] width 21 height 9
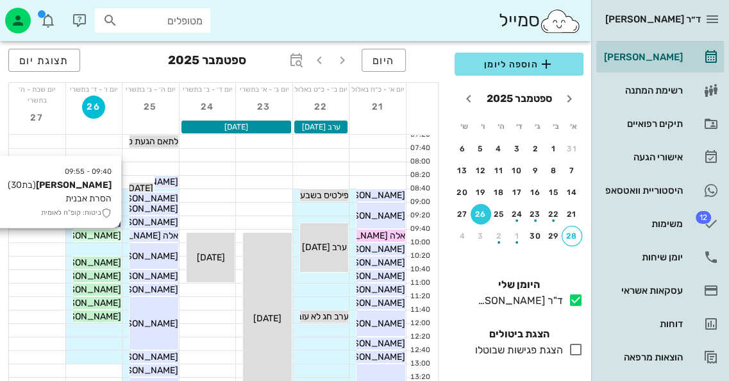
drag, startPoint x: 106, startPoint y: 233, endPoint x: 113, endPoint y: 234, distance: 6.4
click at [108, 234] on span "[PERSON_NAME]" at bounding box center [85, 235] width 72 height 11
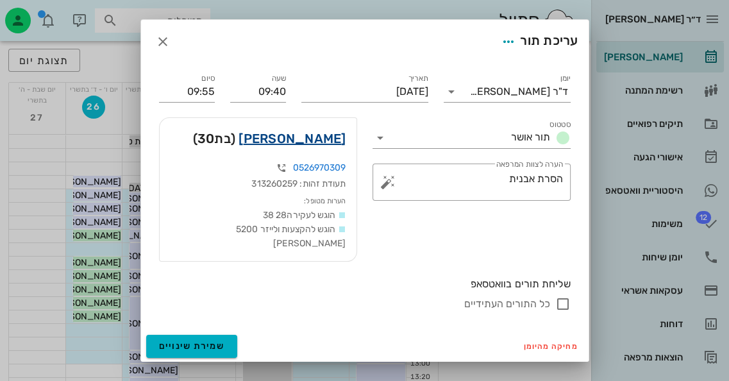
click at [317, 143] on link "[PERSON_NAME]" at bounding box center [292, 138] width 107 height 21
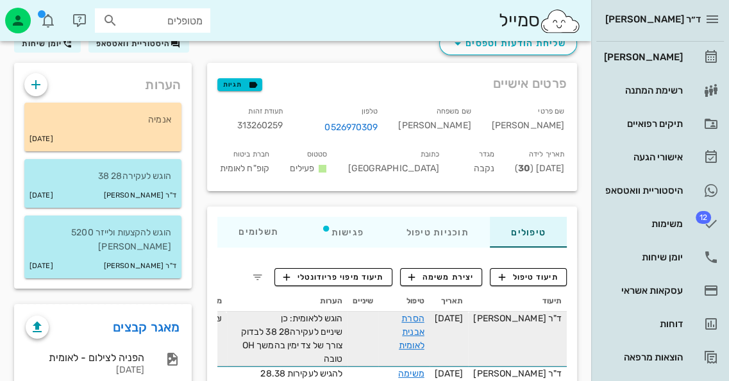
scroll to position [128, 0]
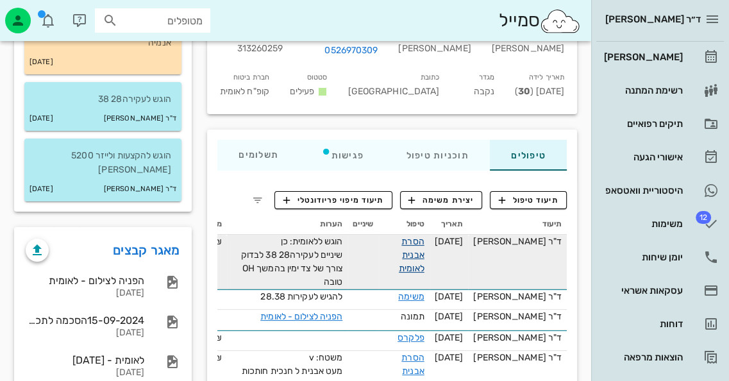
click at [423, 244] on link "הסרת אבנית לאומית" at bounding box center [412, 255] width 26 height 38
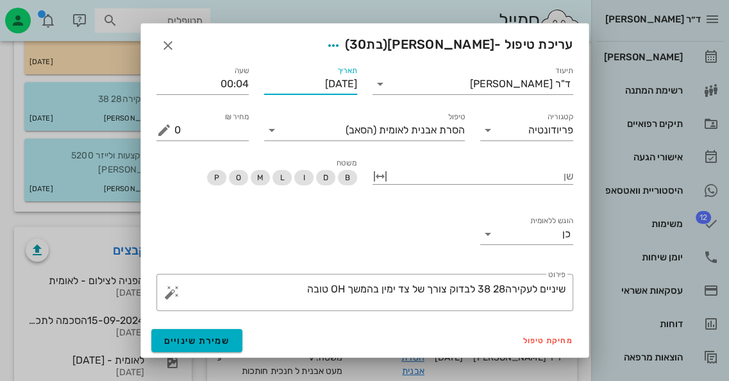
click at [296, 82] on input "[DATE]" at bounding box center [310, 84] width 93 height 21
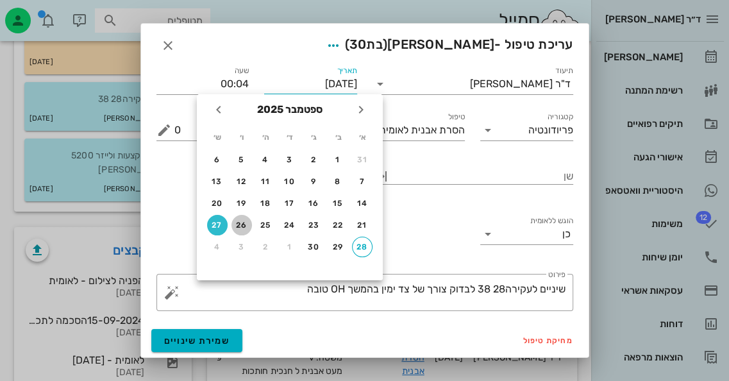
drag, startPoint x: 240, startPoint y: 219, endPoint x: 248, endPoint y: 234, distance: 16.6
click at [241, 221] on div "26" at bounding box center [242, 225] width 21 height 9
type input "[DATE]"
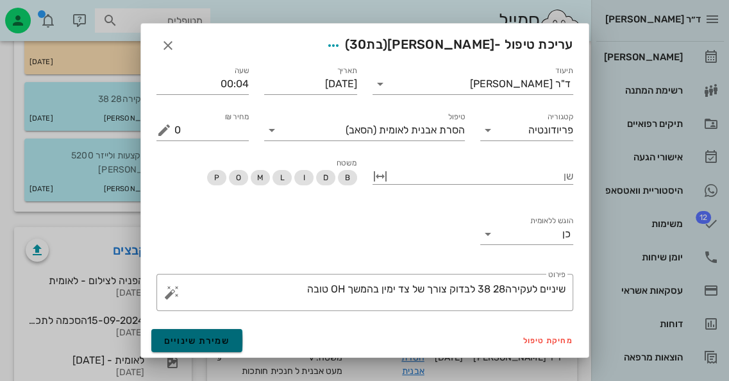
click at [195, 335] on span "שמירת שינויים" at bounding box center [197, 340] width 66 height 11
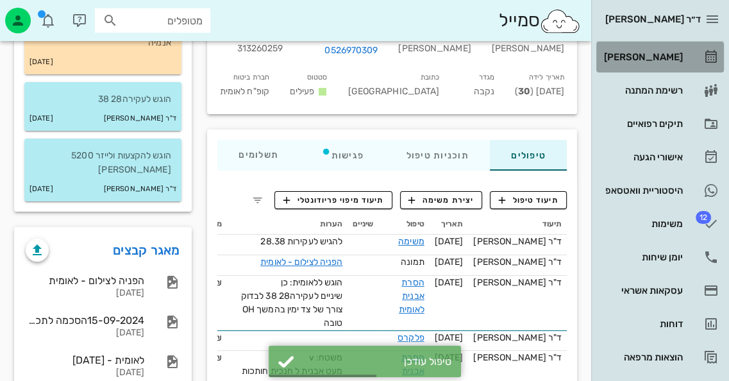
click at [683, 49] on link "[PERSON_NAME]" at bounding box center [660, 57] width 128 height 31
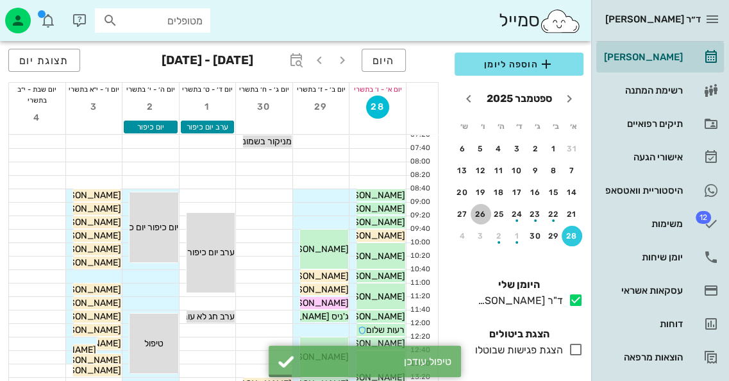
click at [482, 218] on button "26" at bounding box center [481, 214] width 21 height 21
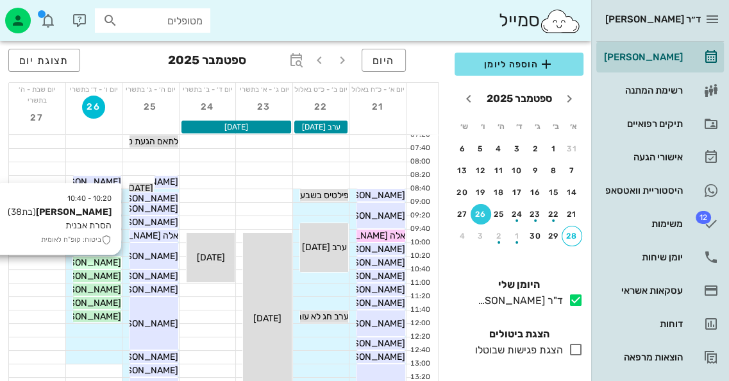
click at [79, 259] on span "[PERSON_NAME]" at bounding box center [85, 262] width 72 height 11
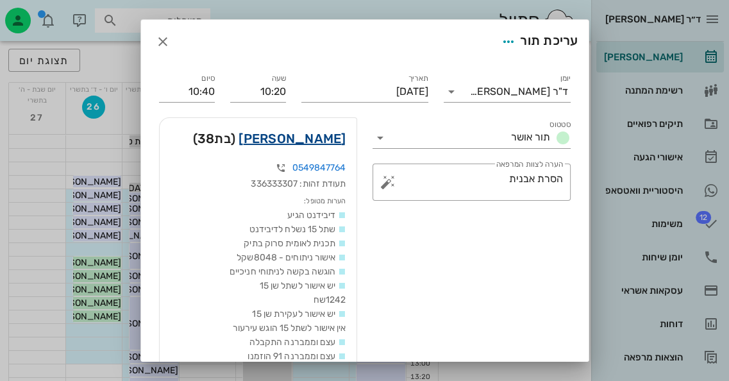
click at [288, 144] on link "[PERSON_NAME]" at bounding box center [292, 138] width 107 height 21
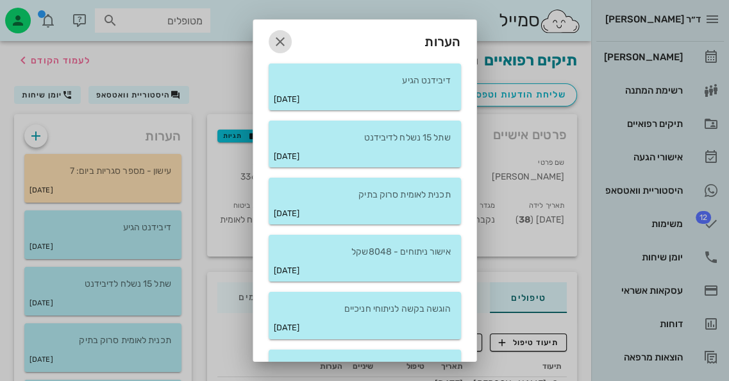
click at [288, 37] on icon "button" at bounding box center [280, 41] width 15 height 15
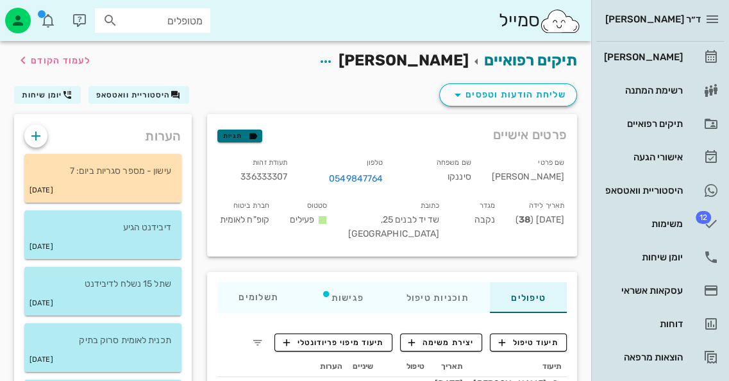
drag, startPoint x: 253, startPoint y: 137, endPoint x: 260, endPoint y: 139, distance: 6.7
click at [257, 139] on icon "button" at bounding box center [254, 136] width 12 height 12
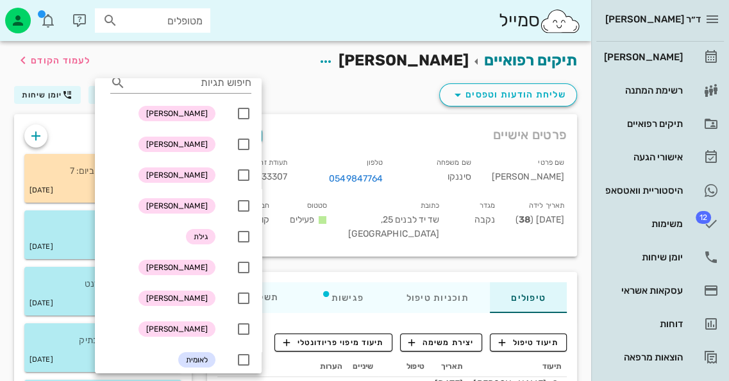
scroll to position [128, 0]
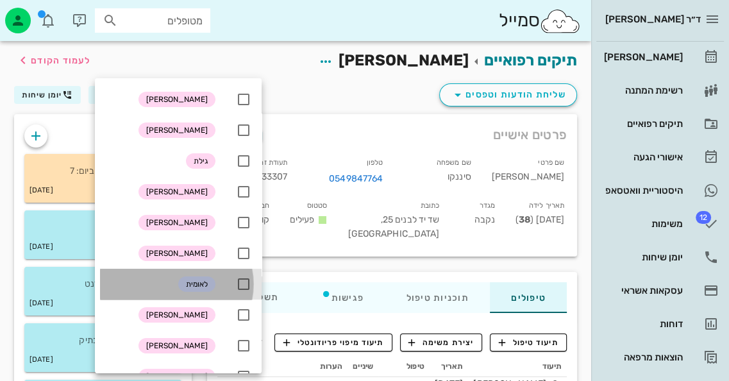
click at [231, 278] on div "לאומית" at bounding box center [181, 284] width 162 height 31
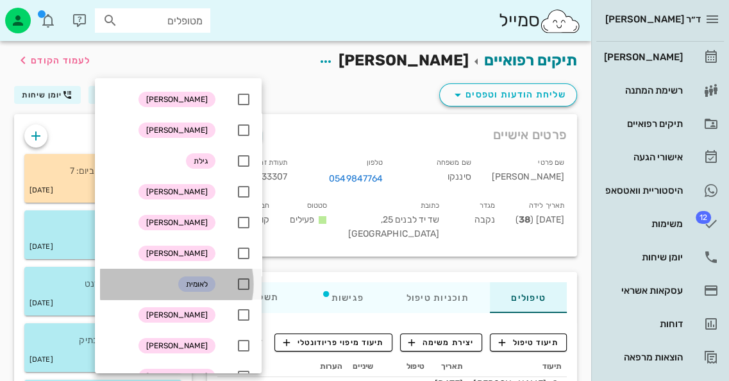
checkbox input "true"
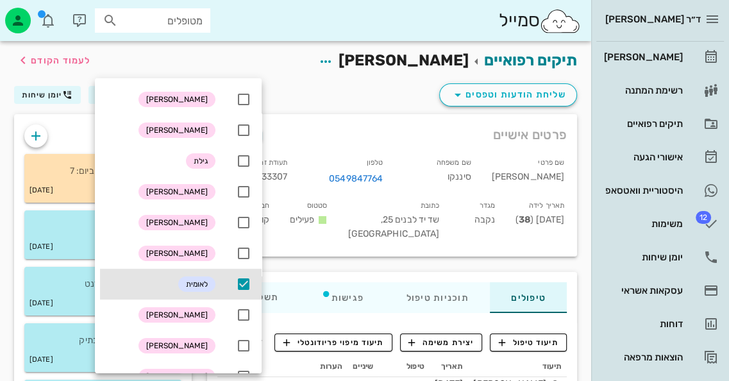
click at [314, 76] on div "תיקים רפואיים [PERSON_NAME] לעמוד הקודם" at bounding box center [295, 61] width 578 height 40
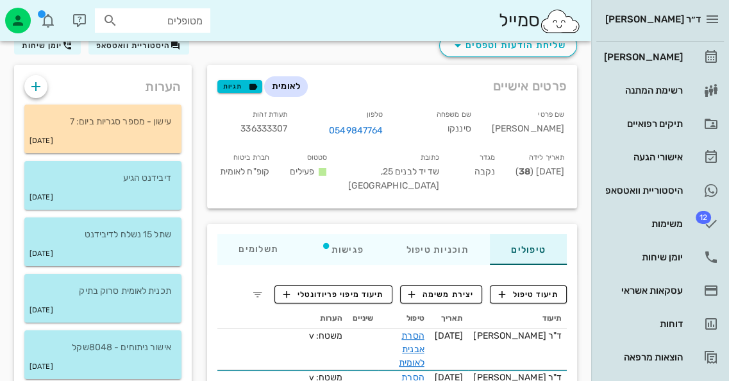
scroll to position [64, 0]
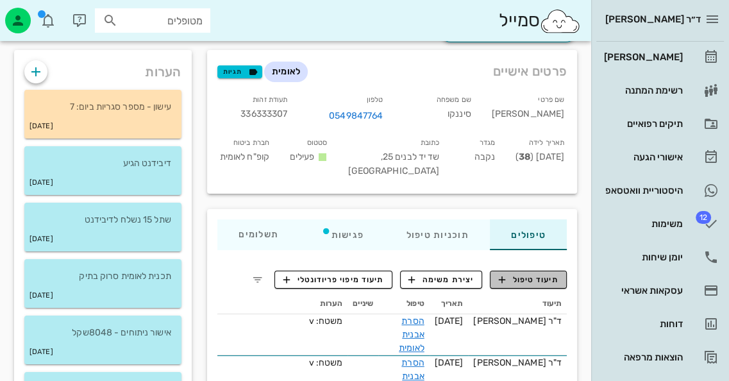
click at [554, 277] on span "תיעוד טיפול" at bounding box center [529, 280] width 60 height 12
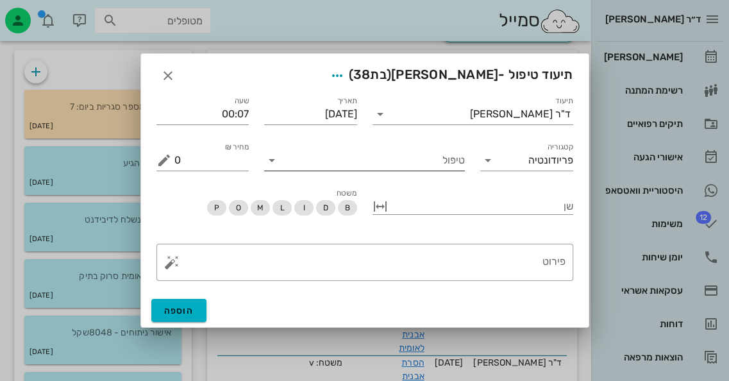
click at [401, 168] on input "טיפול" at bounding box center [373, 160] width 183 height 21
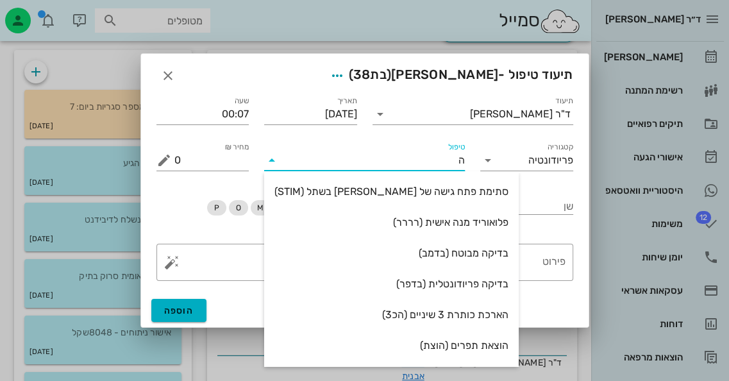
type input "[PERSON_NAME]"
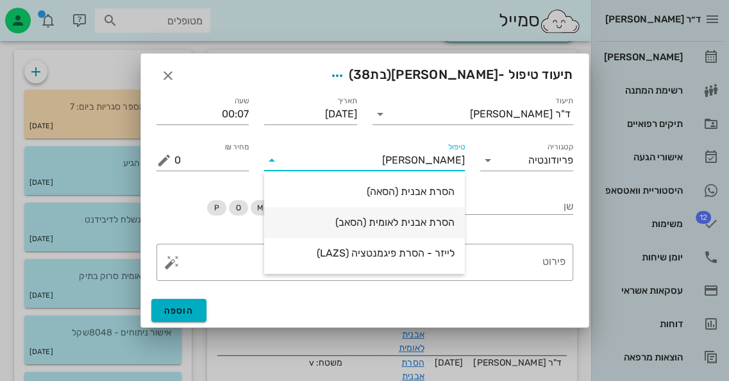
click at [428, 219] on div "הסרת אבנית לאומית (הסאב)" at bounding box center [364, 222] width 180 height 12
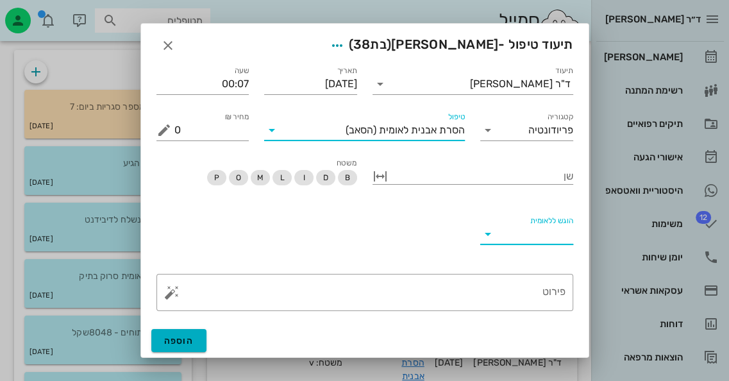
click at [531, 233] on input "הוגש ללאומית" at bounding box center [537, 234] width 72 height 21
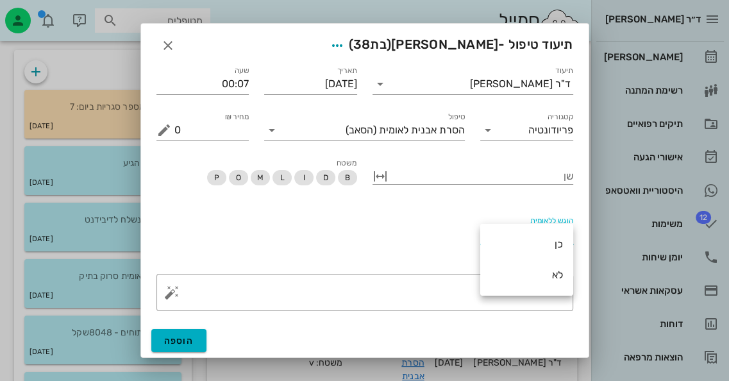
click at [532, 231] on div "כן" at bounding box center [527, 244] width 72 height 28
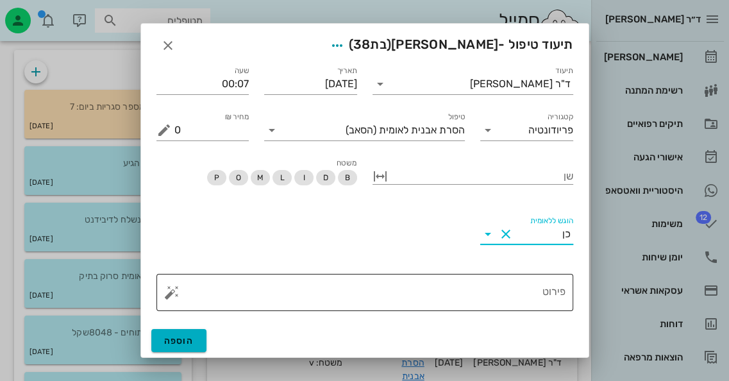
click at [169, 294] on button "button" at bounding box center [171, 292] width 15 height 15
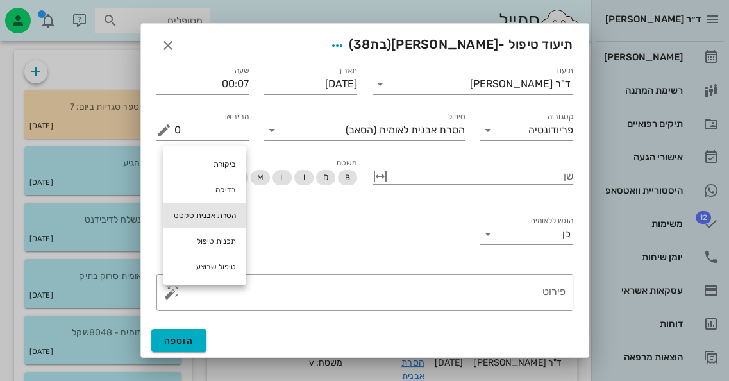
click at [232, 210] on div "הסרת אבנית טקסט" at bounding box center [205, 216] width 83 height 26
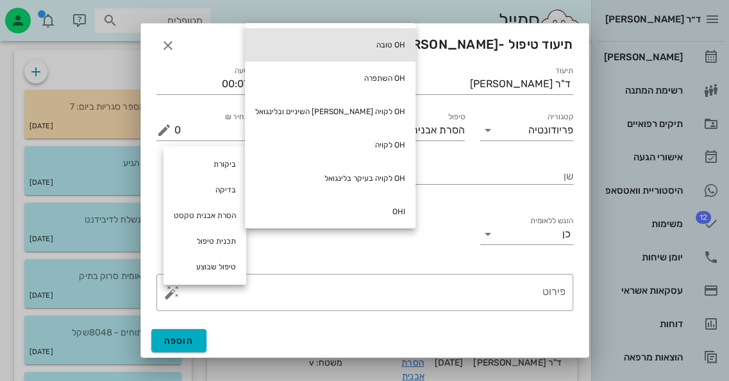
click at [341, 39] on div "OH טובה" at bounding box center [330, 44] width 171 height 33
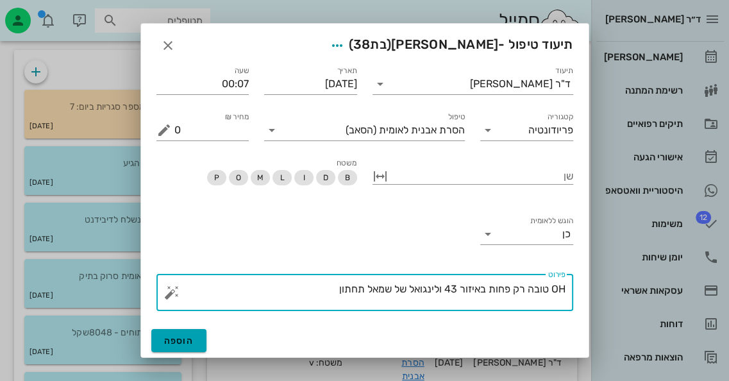
type textarea "OH טובה רק פחות באיזור 43 ולינגואל של שמאל תחתון"
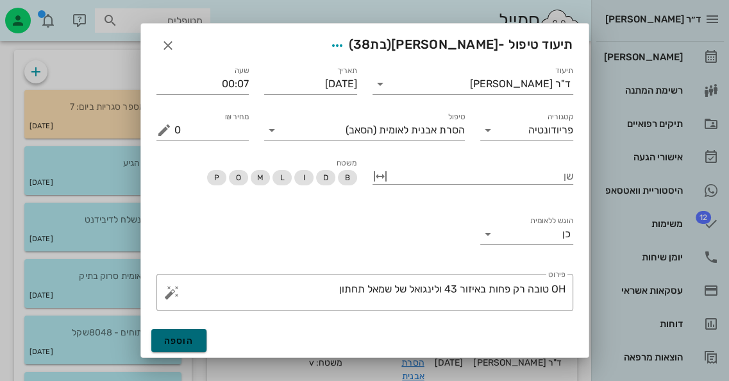
click at [205, 337] on button "הוספה" at bounding box center [179, 340] width 56 height 23
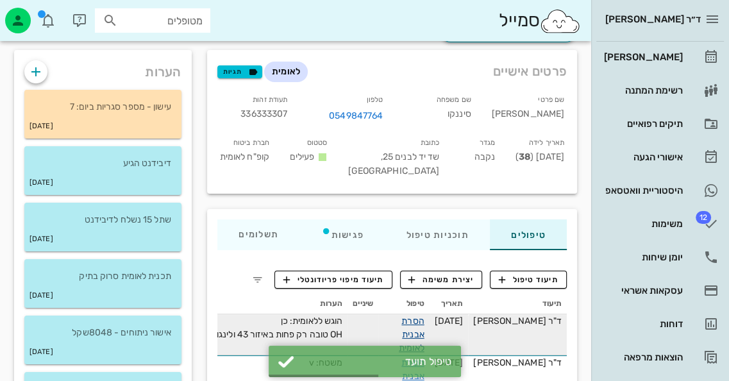
click at [419, 321] on link "הסרת אבנית לאומית" at bounding box center [412, 335] width 26 height 38
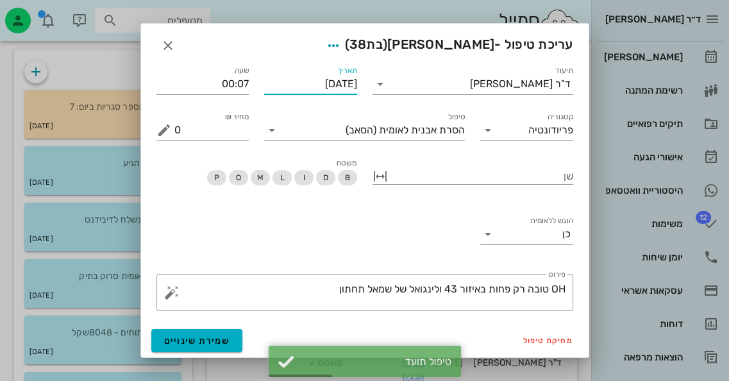
click at [290, 81] on input "[DATE]" at bounding box center [310, 84] width 93 height 21
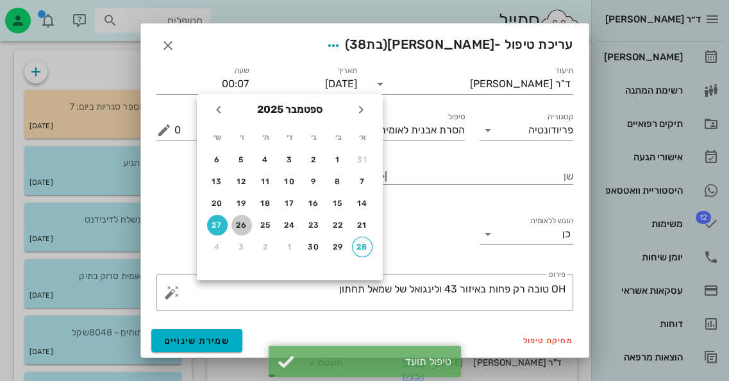
click at [240, 223] on div "26" at bounding box center [242, 225] width 21 height 9
type input "[DATE]"
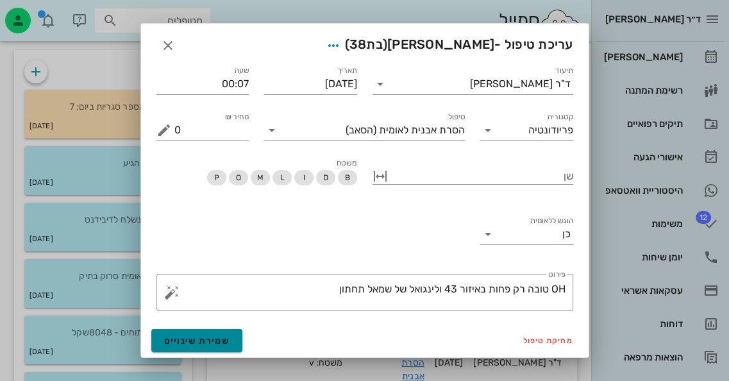
click at [202, 335] on span "שמירת שינויים" at bounding box center [197, 340] width 66 height 11
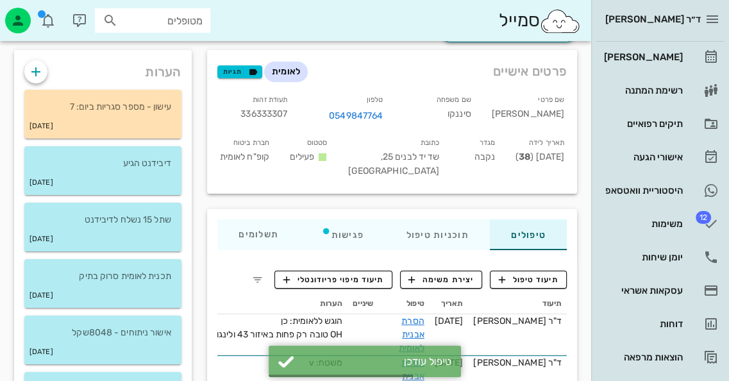
click at [287, 110] on span "336333307" at bounding box center [263, 113] width 47 height 11
copy span "336333307"
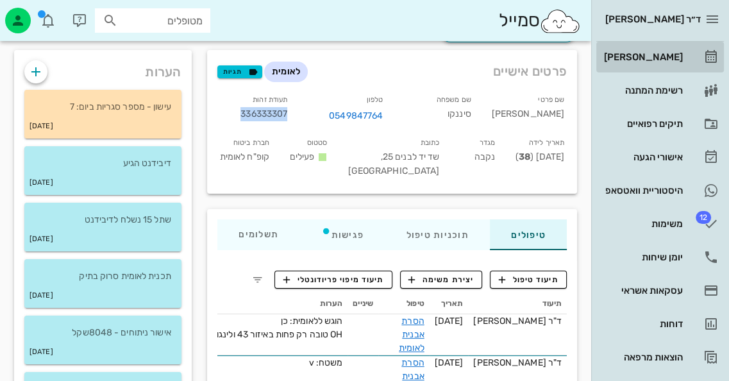
click at [681, 50] on div "[PERSON_NAME]" at bounding box center [642, 57] width 81 height 21
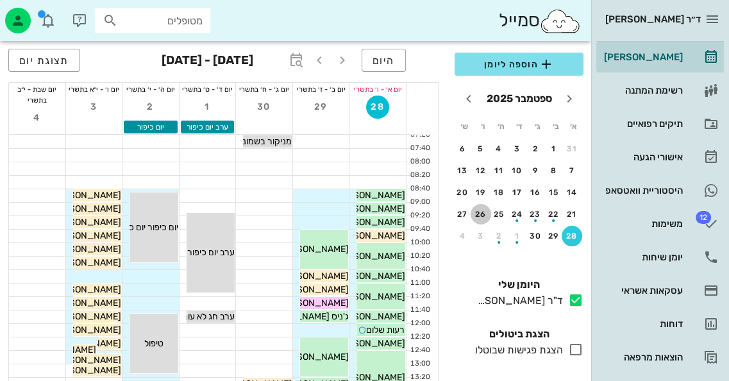
click at [485, 211] on div "26" at bounding box center [481, 214] width 21 height 9
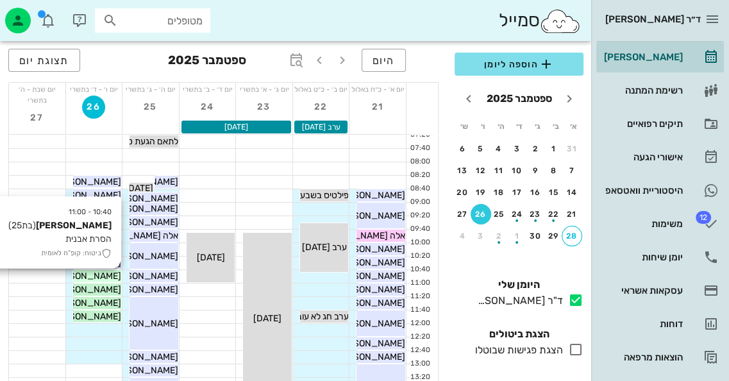
click at [108, 273] on span "[PERSON_NAME]" at bounding box center [85, 276] width 72 height 11
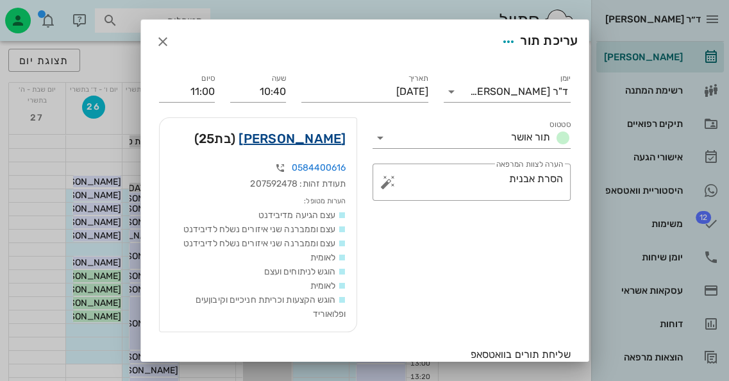
click at [344, 139] on link "[PERSON_NAME]" at bounding box center [292, 138] width 107 height 21
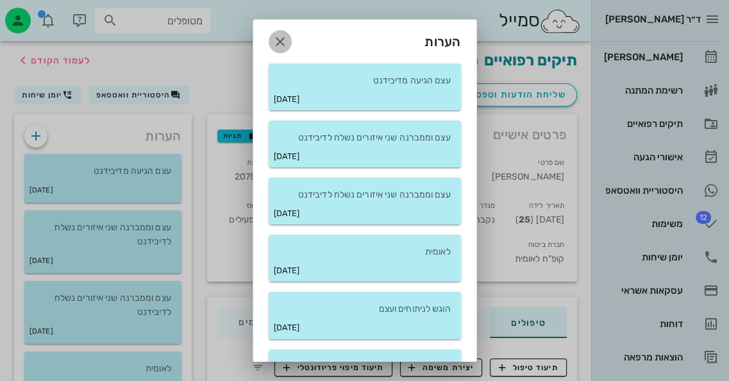
click at [283, 38] on icon "button" at bounding box center [280, 41] width 15 height 15
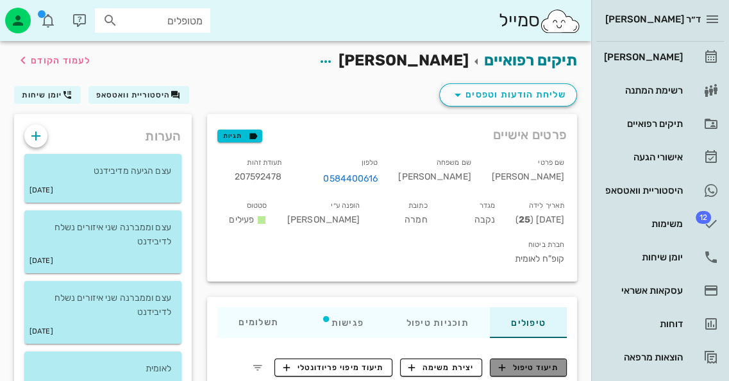
click at [544, 362] on span "תיעוד טיפול" at bounding box center [529, 368] width 60 height 12
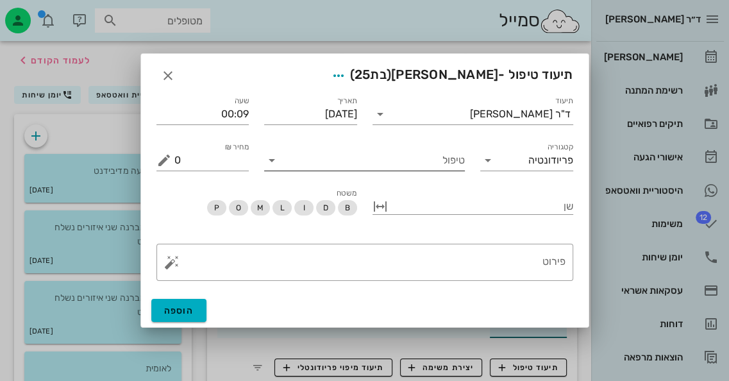
click at [398, 159] on input "טיפול" at bounding box center [373, 160] width 183 height 21
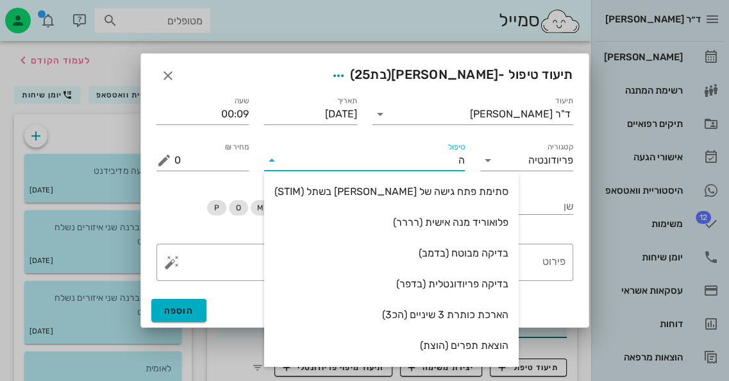
type input "[PERSON_NAME]"
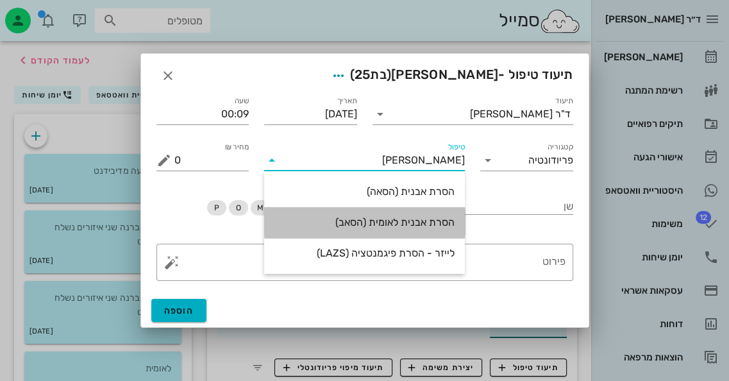
click at [403, 223] on div "הסרת אבנית לאומית (הסאב)" at bounding box center [364, 222] width 180 height 12
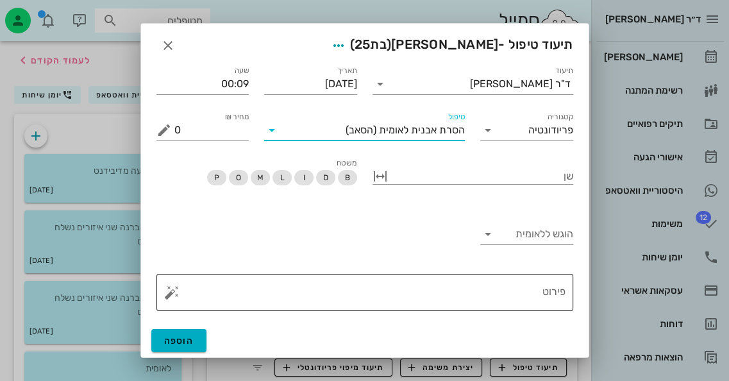
click at [164, 291] on button "button" at bounding box center [171, 292] width 15 height 15
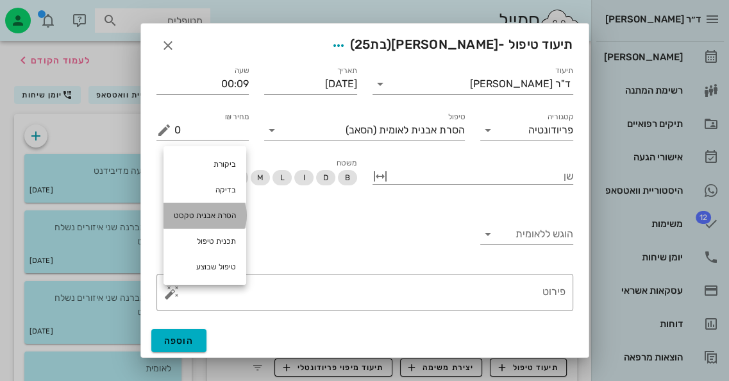
click at [228, 221] on div "הסרת אבנית טקסט" at bounding box center [205, 216] width 83 height 26
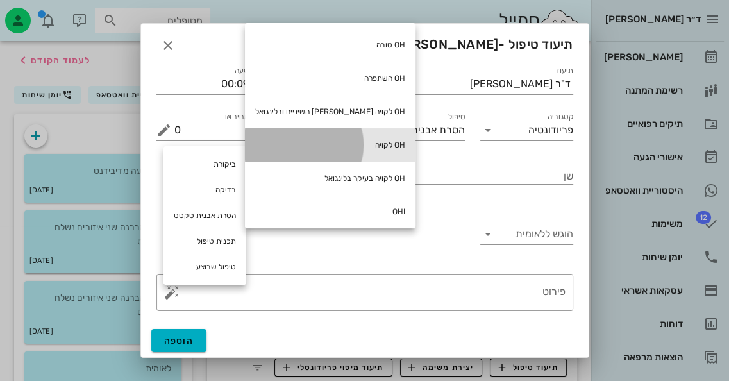
click at [351, 151] on div "OH לקויה" at bounding box center [330, 144] width 171 height 33
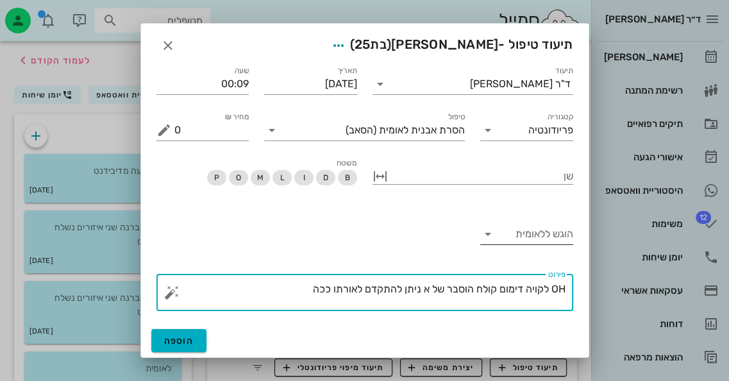
type textarea "OH לקויה דימום קולח הוסבר של א ניתן להתקדם לאורתו ככה"
click at [525, 243] on div "הוגש ללאומית" at bounding box center [526, 234] width 93 height 21
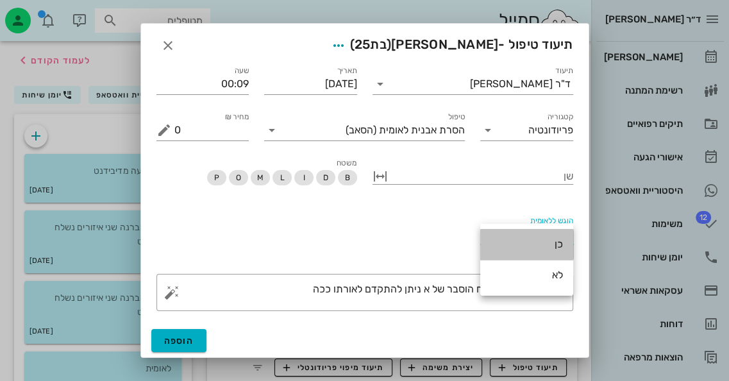
click at [541, 257] on div "כן" at bounding box center [527, 244] width 72 height 28
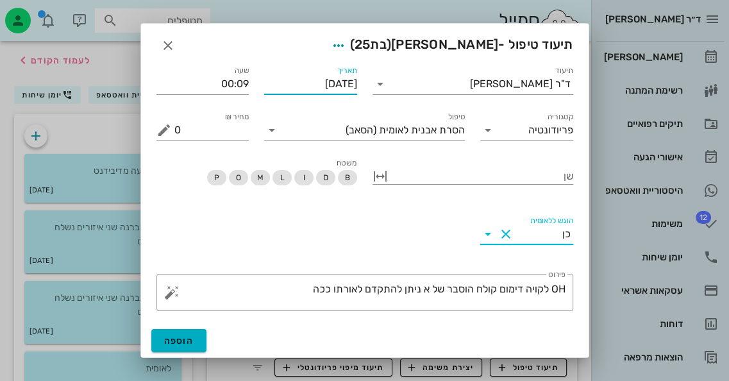
click at [351, 84] on input "[DATE]" at bounding box center [310, 84] width 93 height 21
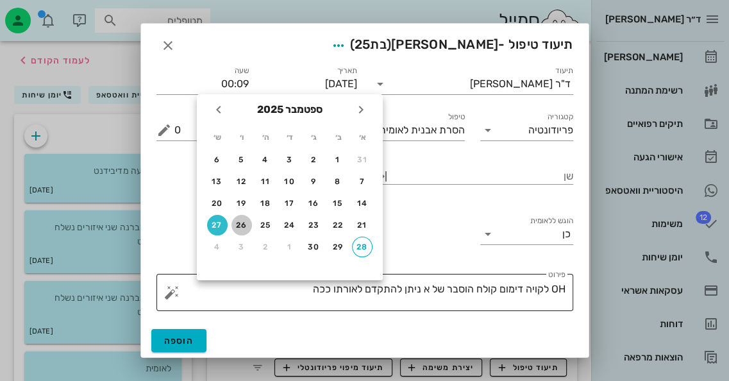
drag, startPoint x: 244, startPoint y: 223, endPoint x: 214, endPoint y: 301, distance: 83.8
click at [244, 223] on div "26" at bounding box center [242, 225] width 21 height 9
type input "[DATE]"
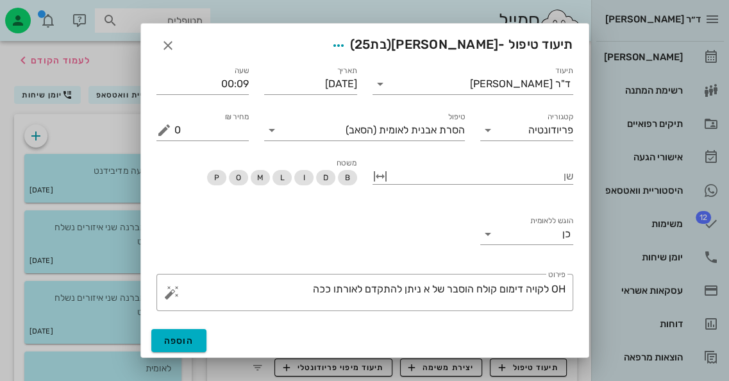
click at [182, 328] on div "הוספה" at bounding box center [365, 340] width 448 height 33
click at [195, 339] on button "הוספה" at bounding box center [179, 340] width 56 height 23
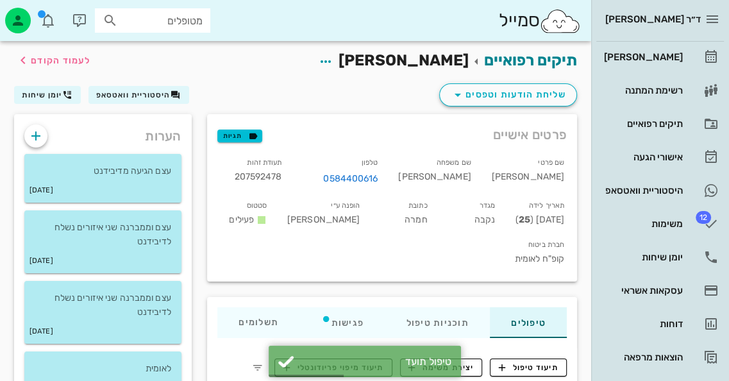
click at [282, 180] on span "207592478" at bounding box center [257, 176] width 47 height 11
click at [282, 179] on span "207592478" at bounding box center [257, 176] width 47 height 11
copy span "207592478"
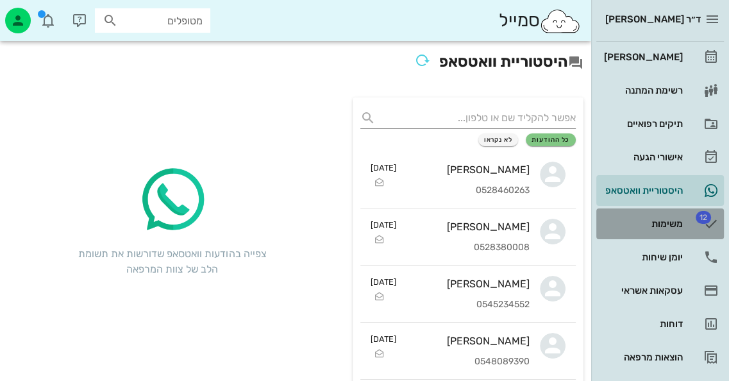
click at [648, 226] on div "משימות" at bounding box center [642, 224] width 81 height 10
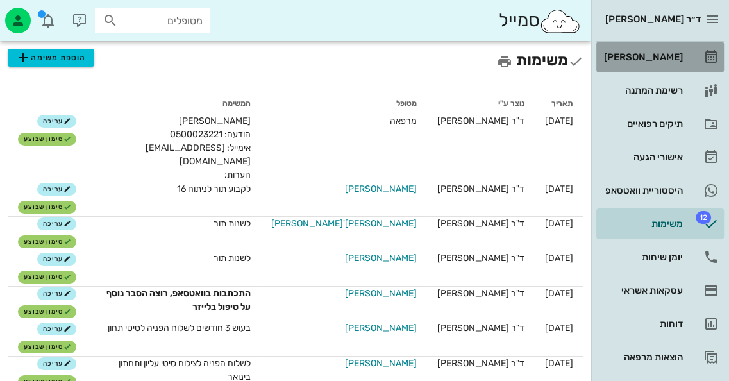
click at [675, 51] on div "[PERSON_NAME]" at bounding box center [642, 57] width 81 height 21
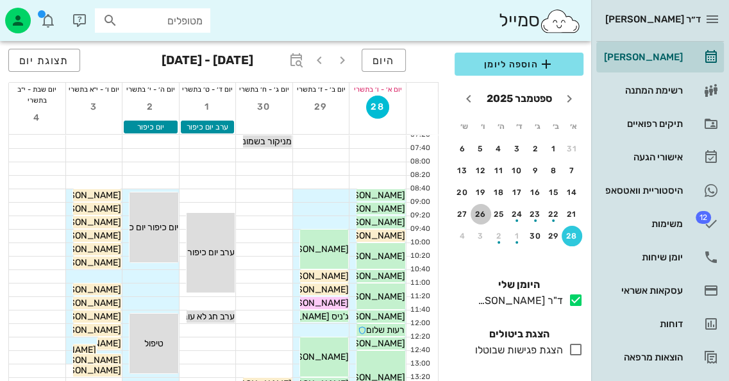
click at [475, 212] on div "26" at bounding box center [481, 214] width 21 height 9
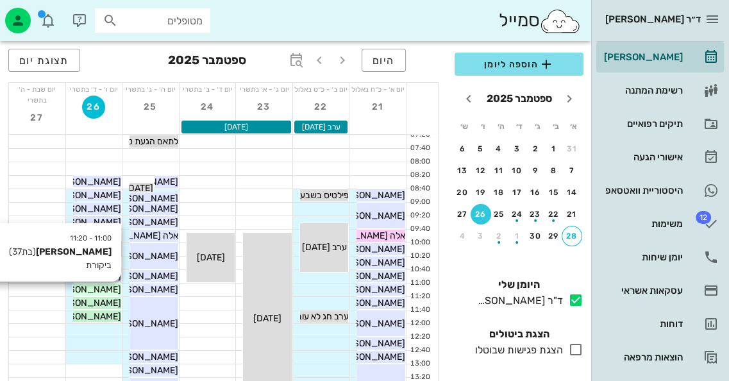
click at [90, 290] on span "[PERSON_NAME]" at bounding box center [85, 289] width 72 height 11
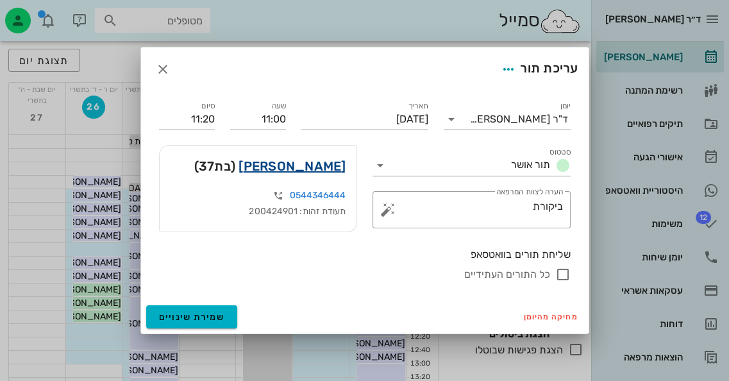
click at [309, 167] on link "סימרין נאסר" at bounding box center [292, 166] width 107 height 21
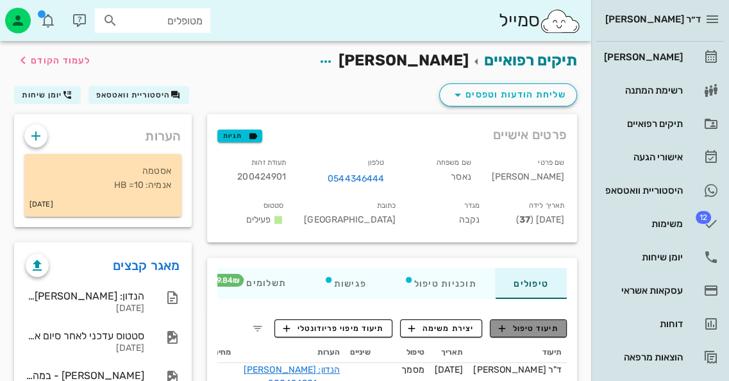
click at [539, 334] on button "תיעוד טיפול" at bounding box center [528, 328] width 77 height 18
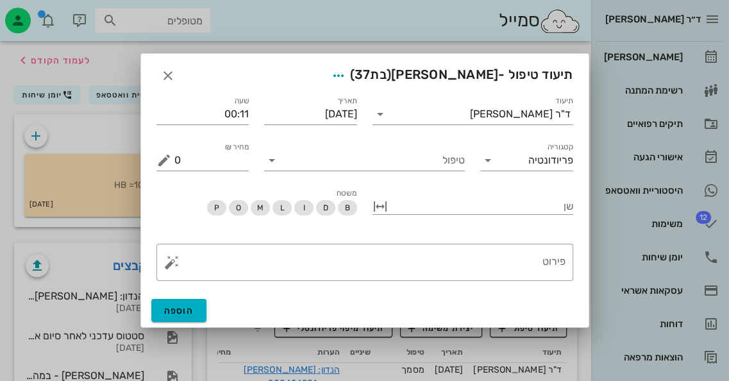
click at [610, 15] on div at bounding box center [364, 190] width 729 height 381
click at [442, 162] on input "טיפול" at bounding box center [373, 160] width 183 height 21
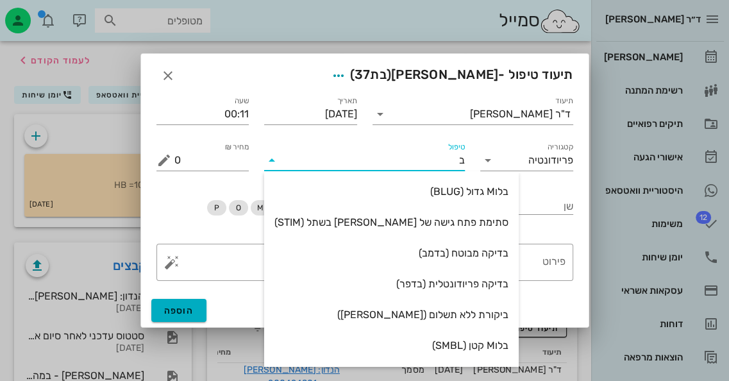
type input "ב"
click at [482, 130] on div "תיעוד ד"ר חיה מאיר" at bounding box center [473, 109] width 216 height 46
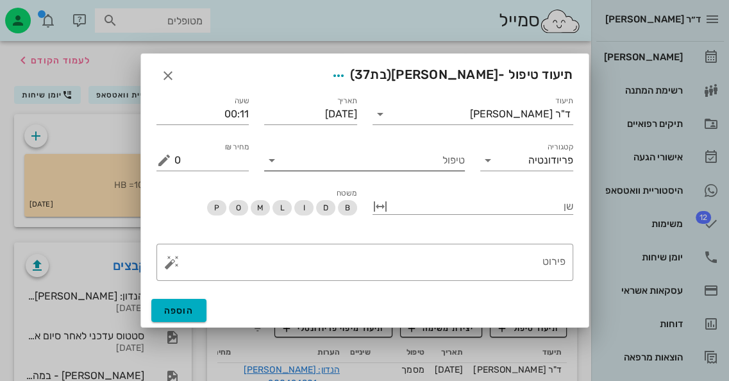
click at [426, 164] on input "טיפול" at bounding box center [373, 160] width 183 height 21
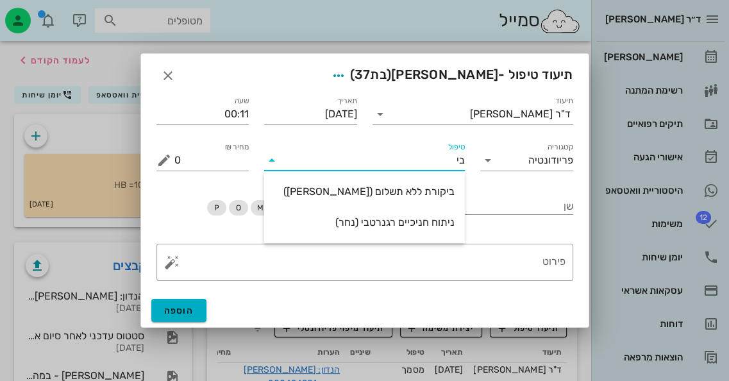
type input "ביק"
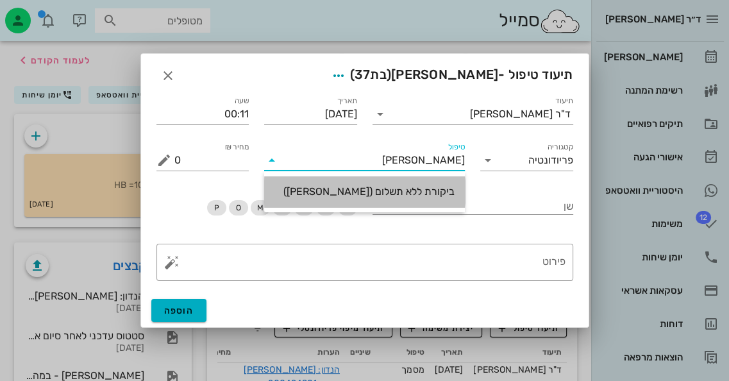
drag, startPoint x: 452, startPoint y: 196, endPoint x: 495, endPoint y: 228, distance: 53.2
click at [453, 196] on div "ביקורת ללא תשלום ([PERSON_NAME])" at bounding box center [364, 191] width 180 height 12
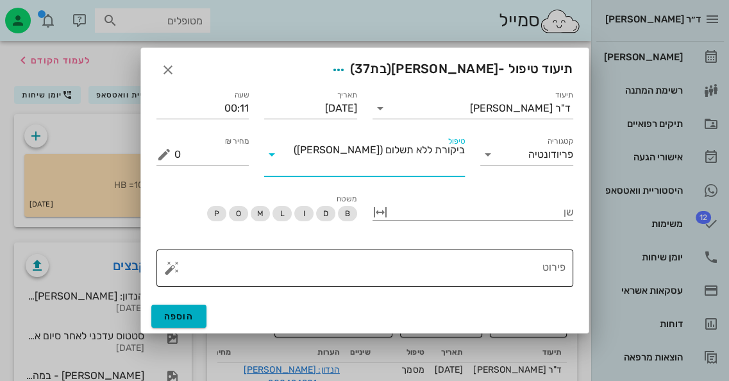
click at [532, 256] on textarea "פירוט" at bounding box center [369, 271] width 391 height 31
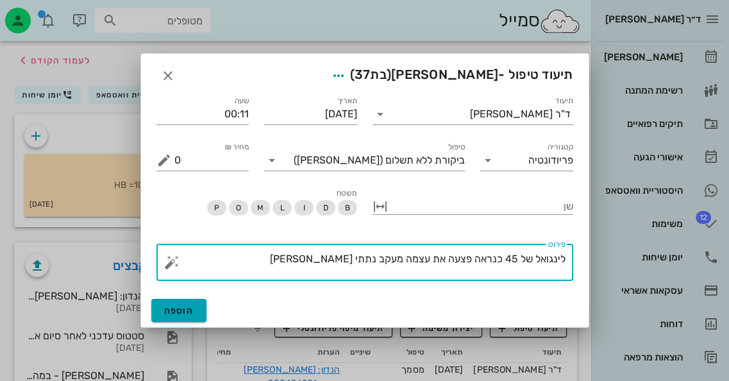
type textarea "לינגואל של 45 כנראה פצעה את עצמה מעקב נתתי ג'נג'יג'ל"
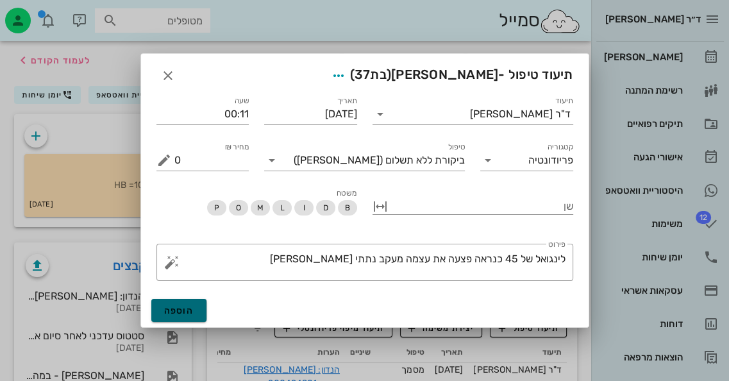
click at [185, 295] on div "הוספה" at bounding box center [365, 310] width 448 height 33
click at [296, 127] on div "תאריך 27-09-2025" at bounding box center [311, 109] width 108 height 46
click at [321, 119] on input "[DATE]" at bounding box center [310, 114] width 93 height 21
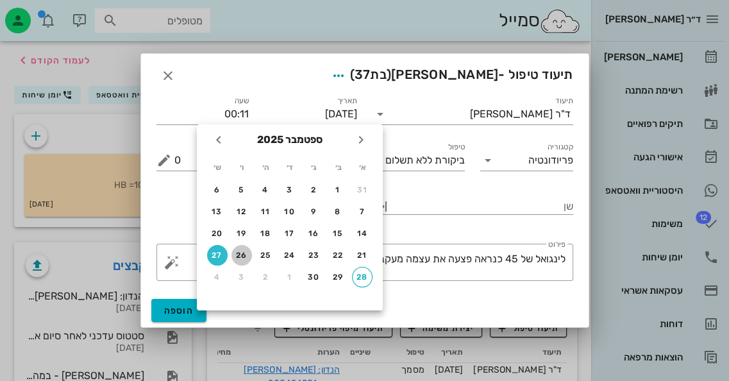
click at [237, 252] on div "26" at bounding box center [242, 255] width 21 height 9
type input "[DATE]"
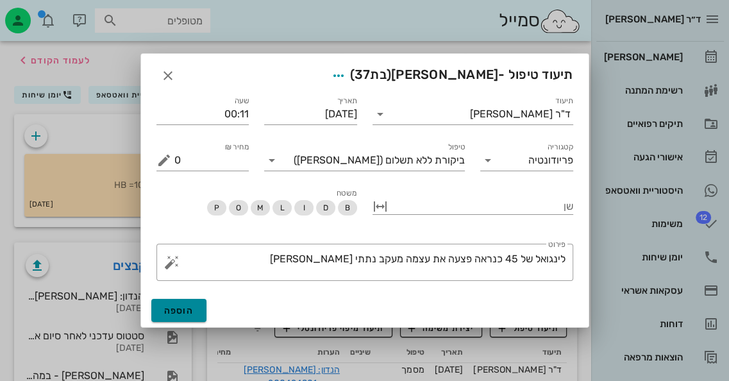
click at [195, 309] on button "הוספה" at bounding box center [179, 310] width 56 height 23
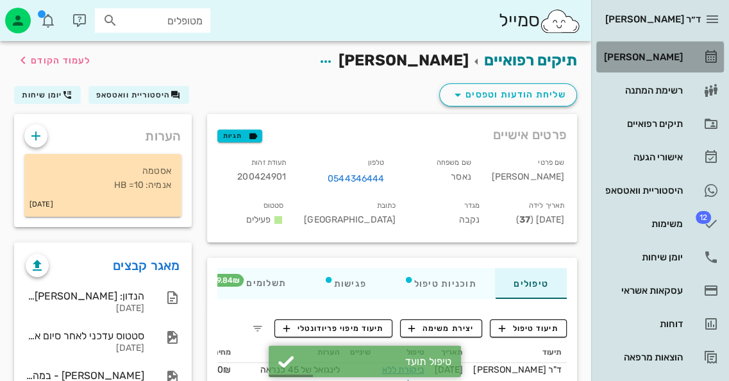
drag, startPoint x: 673, startPoint y: 44, endPoint x: 675, endPoint y: 37, distance: 8.1
click at [673, 44] on link "[PERSON_NAME]" at bounding box center [660, 57] width 128 height 31
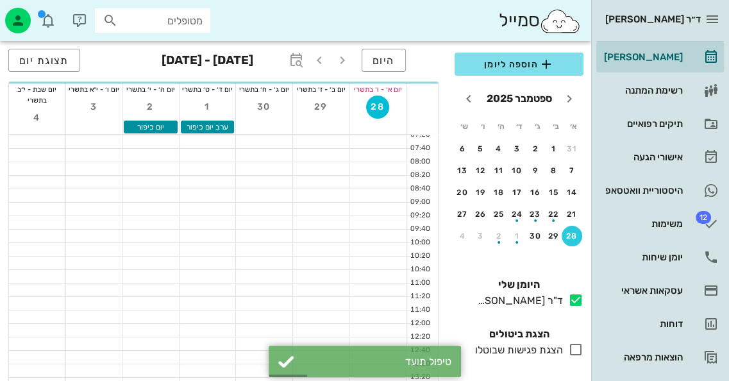
click at [677, 27] on div "ד״ר [PERSON_NAME]" at bounding box center [648, 19] width 105 height 21
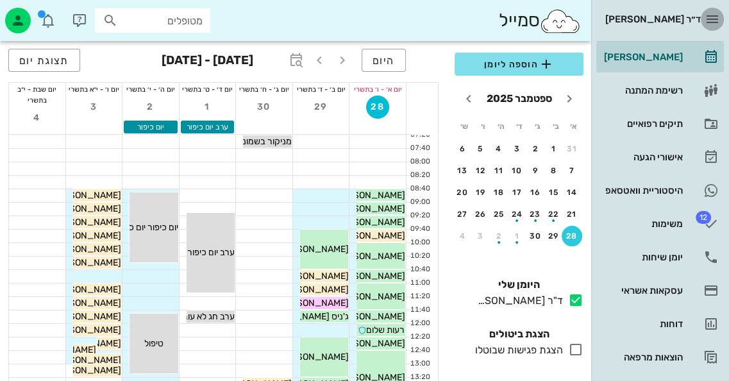
click at [721, 21] on span "button" at bounding box center [712, 19] width 23 height 15
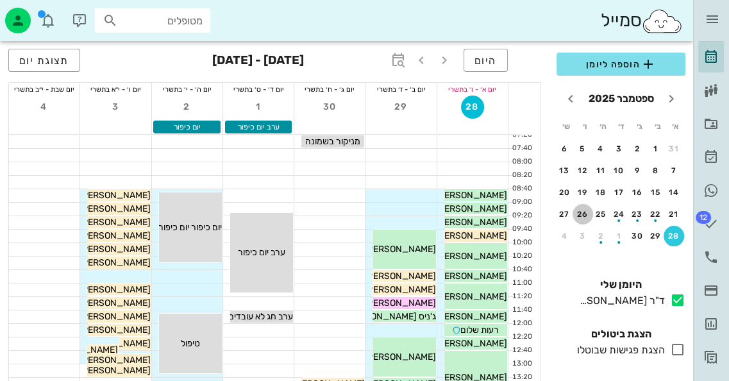
click at [582, 208] on button "26" at bounding box center [583, 214] width 21 height 21
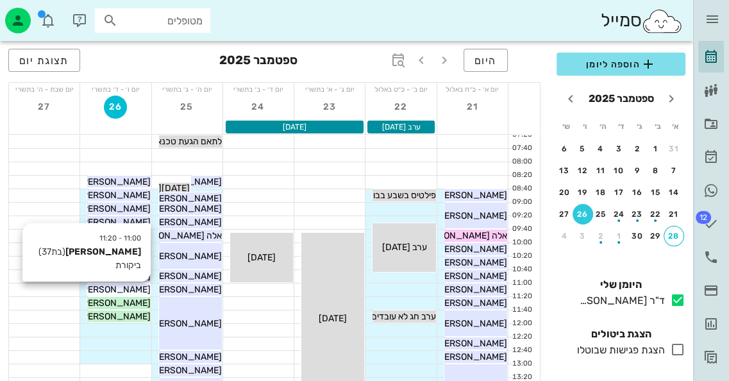
click at [137, 290] on span "[PERSON_NAME]" at bounding box center [115, 289] width 72 height 11
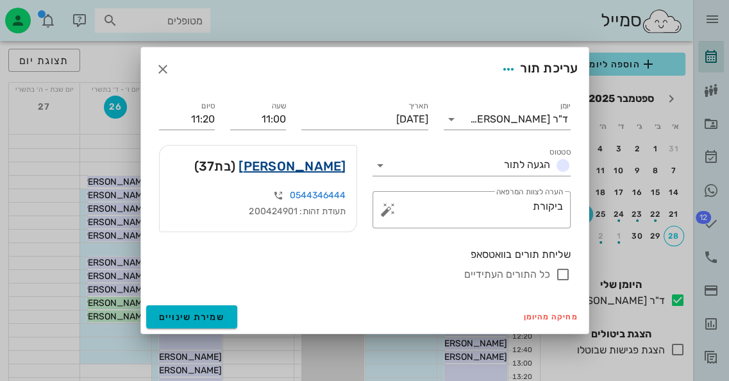
click at [325, 170] on link "סימרין נאסר" at bounding box center [292, 166] width 107 height 21
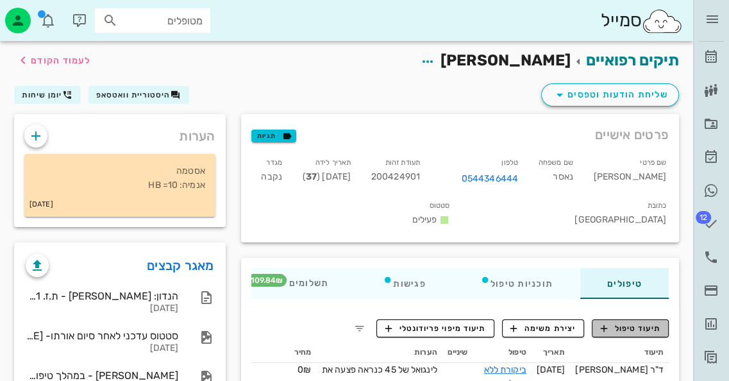
click at [648, 324] on span "תיעוד טיפול" at bounding box center [631, 329] width 60 height 12
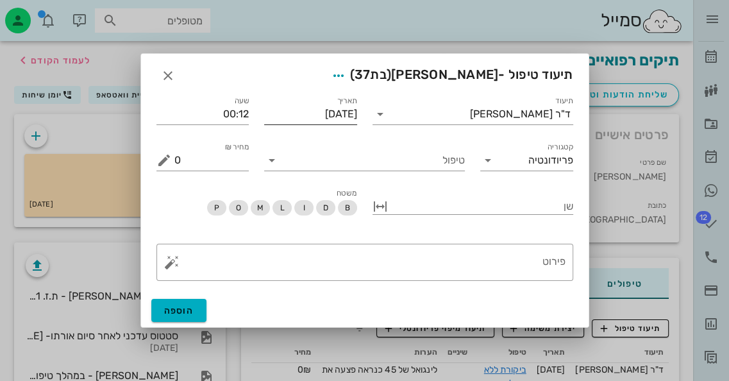
click at [333, 113] on input "[DATE]" at bounding box center [310, 114] width 93 height 21
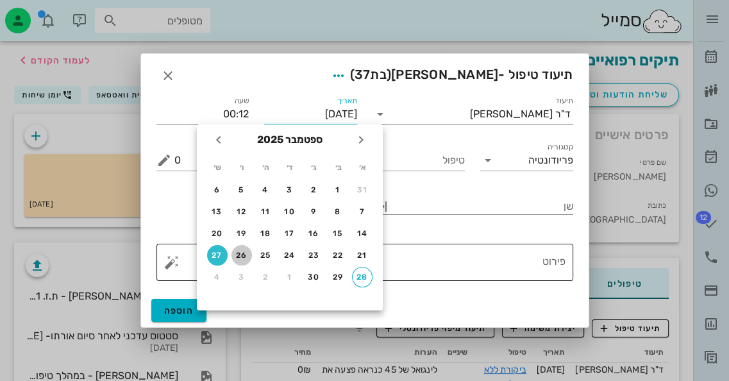
drag, startPoint x: 233, startPoint y: 257, endPoint x: 239, endPoint y: 253, distance: 6.8
click at [234, 257] on div "26" at bounding box center [242, 255] width 21 height 9
type input "[DATE]"
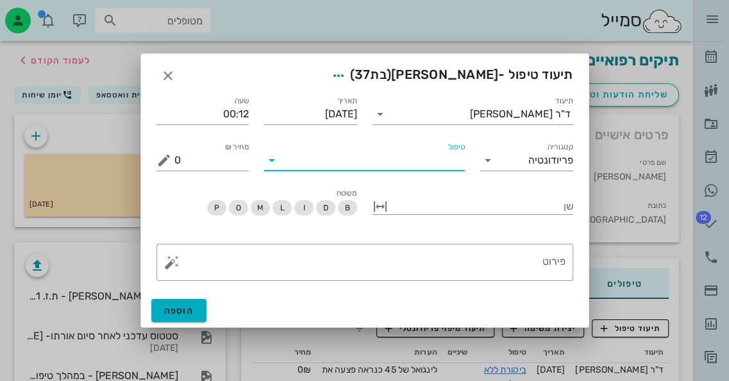
click at [435, 168] on input "טיפול" at bounding box center [373, 160] width 183 height 21
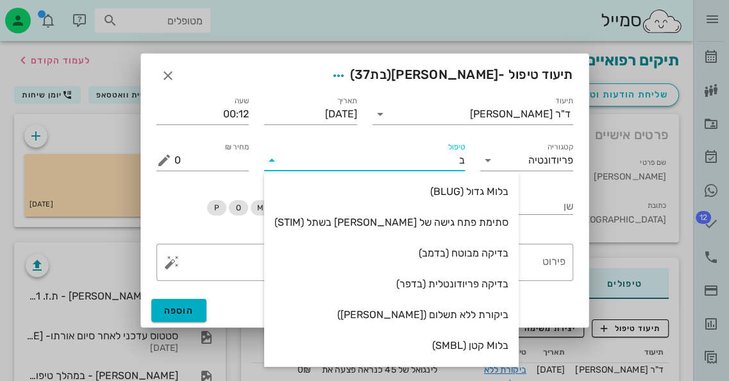
type input "בל"
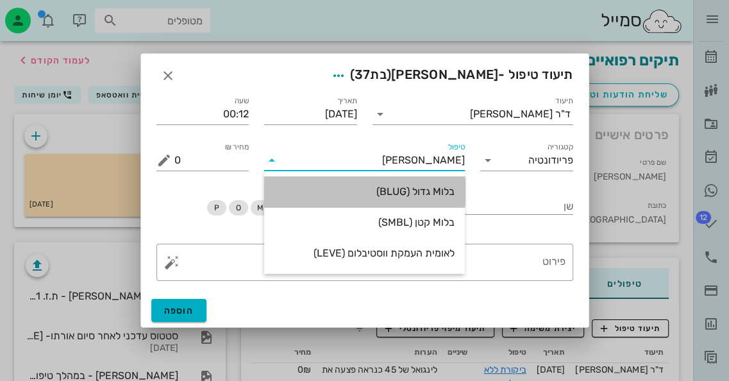
click at [437, 192] on div "בלוM גדול (BLUG)" at bounding box center [364, 191] width 180 height 12
type input "110"
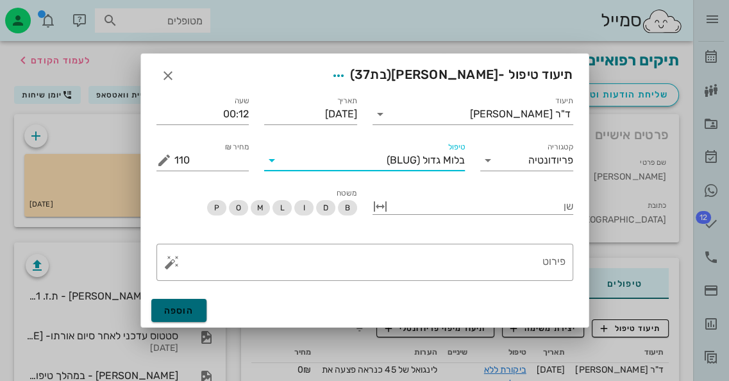
click at [192, 301] on button "הוספה" at bounding box center [179, 310] width 56 height 23
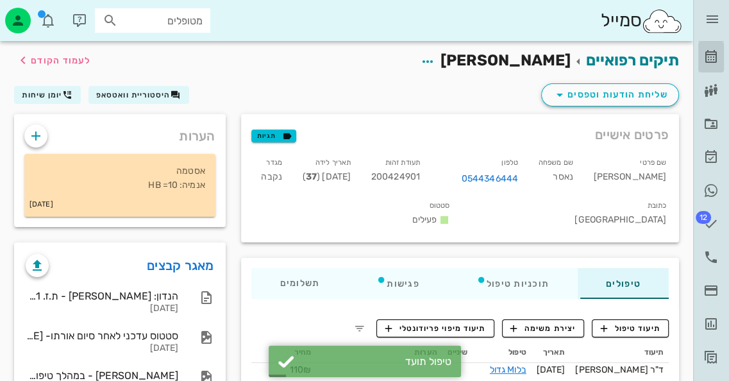
click at [707, 55] on icon at bounding box center [710, 56] width 15 height 15
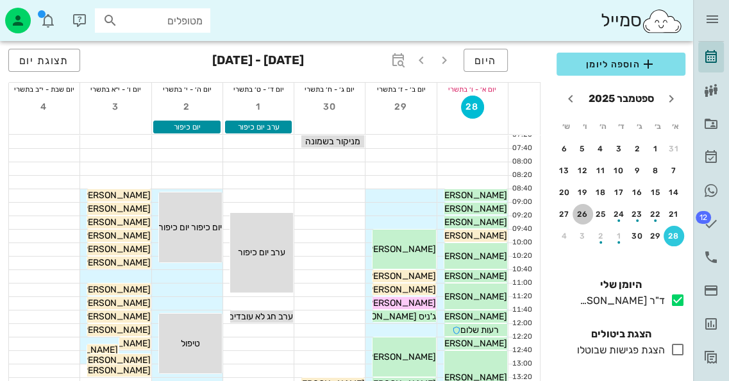
click at [578, 216] on div "26" at bounding box center [583, 214] width 21 height 9
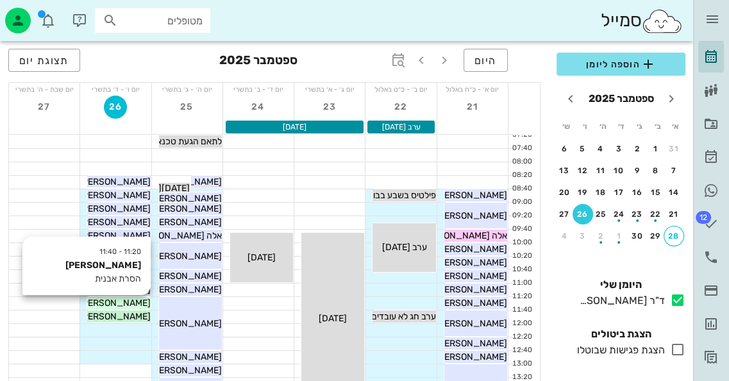
click at [123, 301] on span "[PERSON_NAME]" at bounding box center [115, 303] width 72 height 11
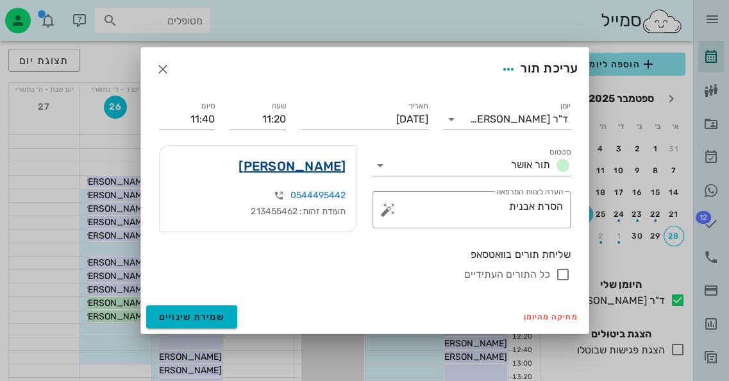
click at [336, 169] on link "רוני מילר" at bounding box center [292, 166] width 107 height 21
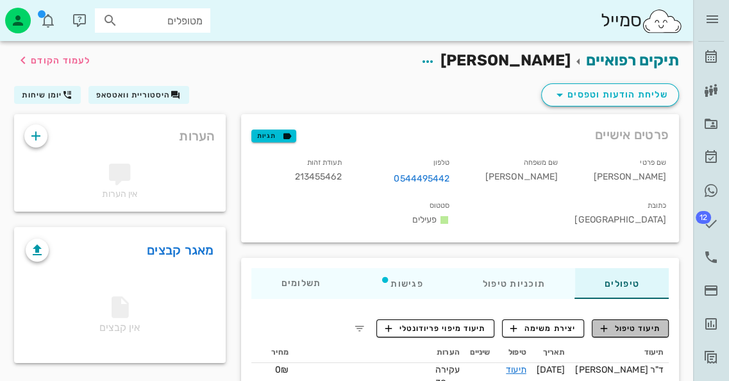
click at [642, 323] on span "תיעוד טיפול" at bounding box center [631, 329] width 60 height 12
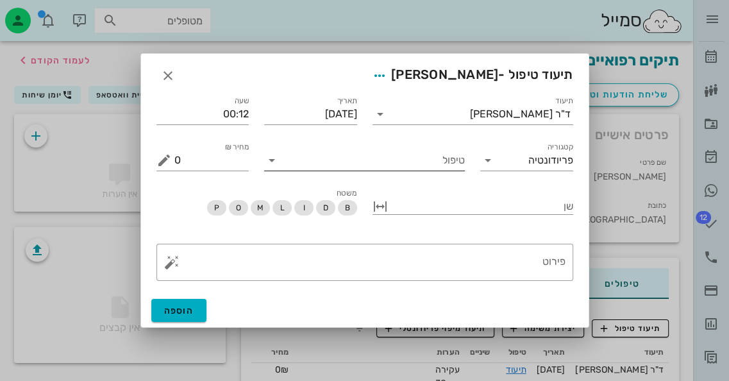
click at [447, 157] on input "טיפול" at bounding box center [373, 160] width 183 height 21
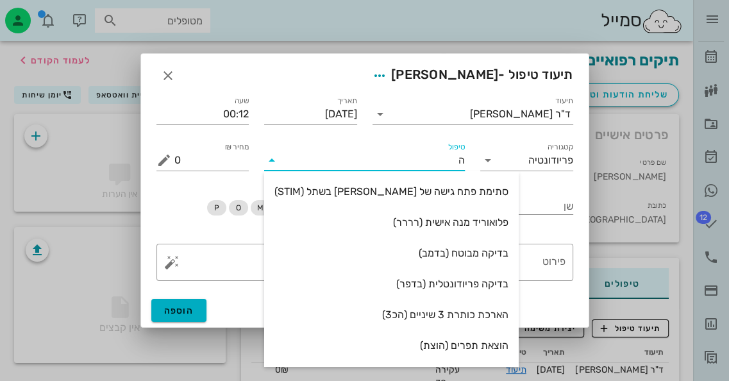
type input "[PERSON_NAME]"
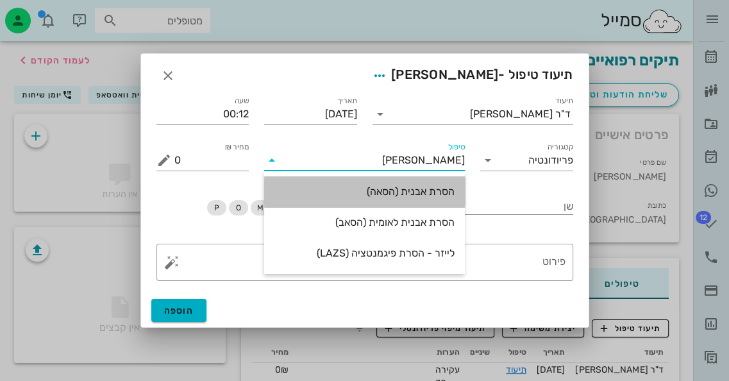
click at [432, 196] on div "הסרת אבנית (הסאה)" at bounding box center [364, 191] width 180 height 12
type input "435"
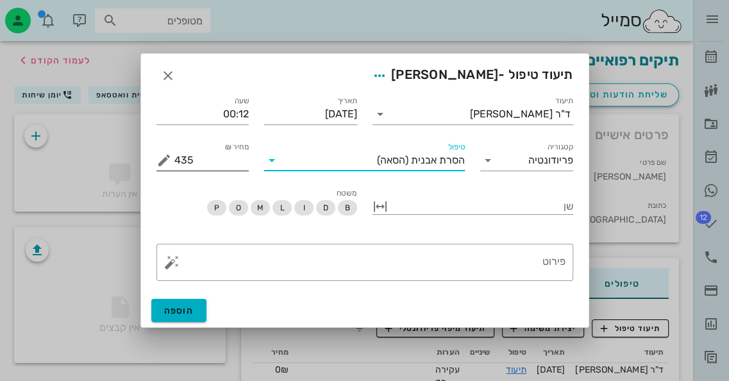
click at [161, 158] on button "מחיר ₪ appended action" at bounding box center [163, 160] width 15 height 15
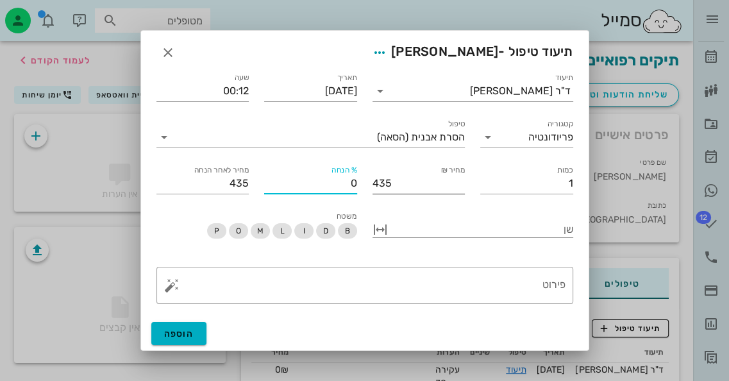
drag, startPoint x: 341, startPoint y: 189, endPoint x: 362, endPoint y: 184, distance: 21.0
click at [362, 184] on div "% הנחה 0" at bounding box center [311, 178] width 108 height 46
type input "1"
type input "431"
type input "10"
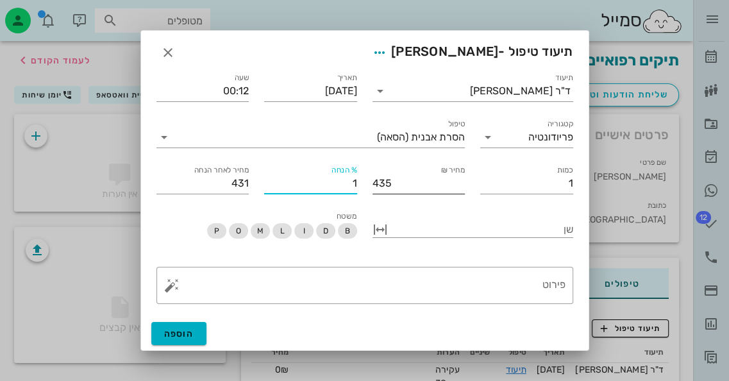
type input "392"
type input "100"
type input "0"
type input "100"
click at [171, 332] on span "הוספה" at bounding box center [179, 333] width 30 height 11
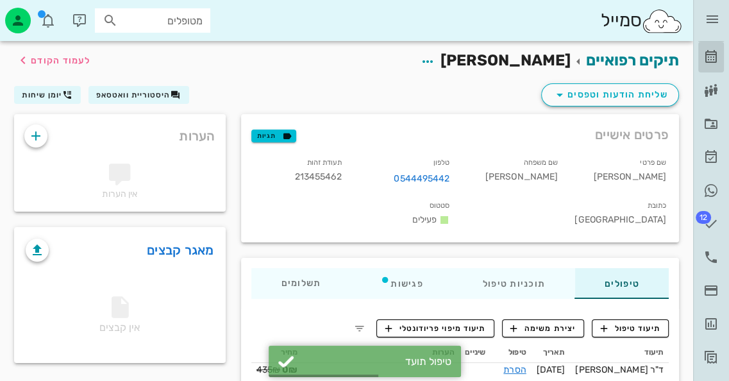
click at [715, 59] on icon at bounding box center [710, 56] width 15 height 15
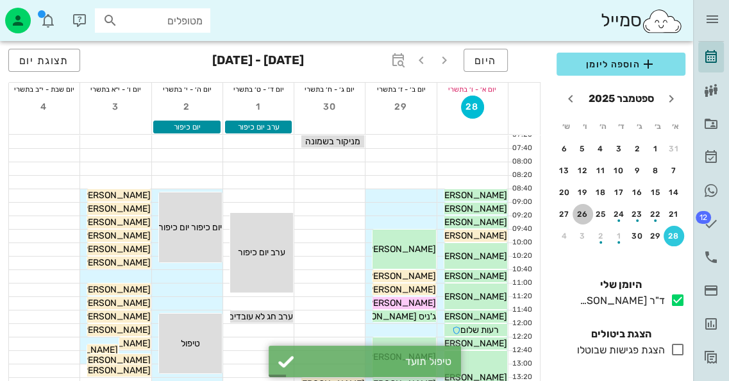
click at [587, 216] on div "26" at bounding box center [583, 214] width 21 height 9
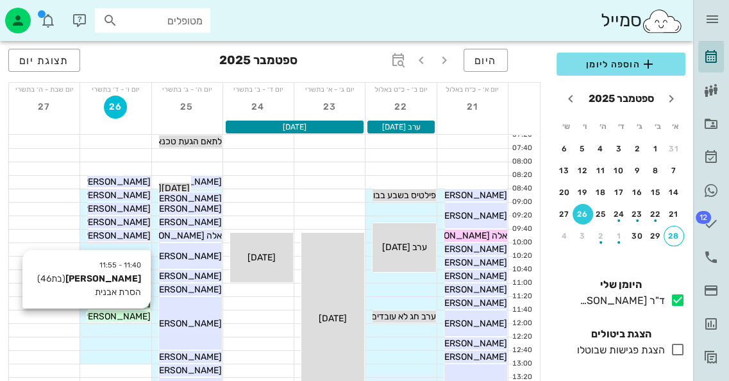
click at [136, 318] on span "[PERSON_NAME]" at bounding box center [115, 316] width 72 height 11
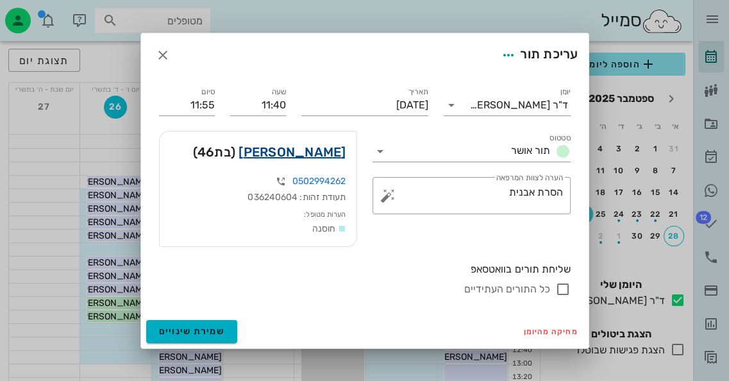
click at [321, 147] on link "מיכל לוינסון" at bounding box center [292, 152] width 107 height 21
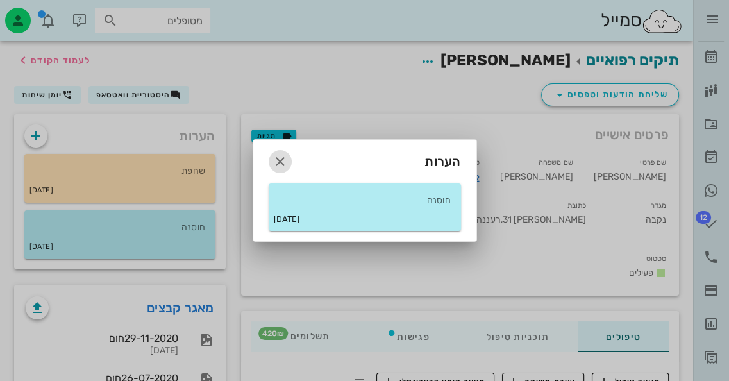
click at [281, 162] on icon "button" at bounding box center [280, 161] width 15 height 15
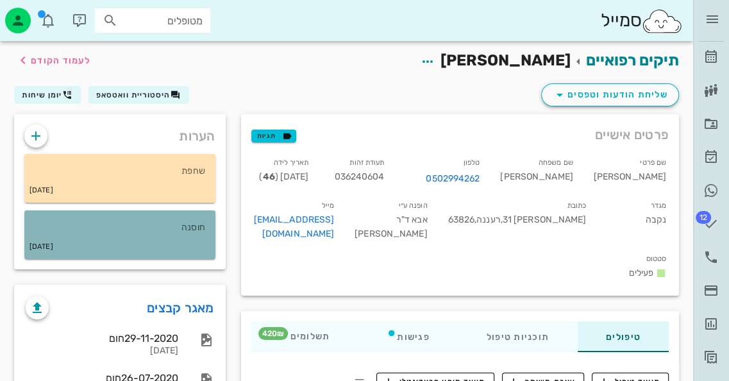
drag, startPoint x: 74, startPoint y: 226, endPoint x: 95, endPoint y: 229, distance: 20.8
click at [85, 229] on p "חוסנה" at bounding box center [120, 228] width 171 height 14
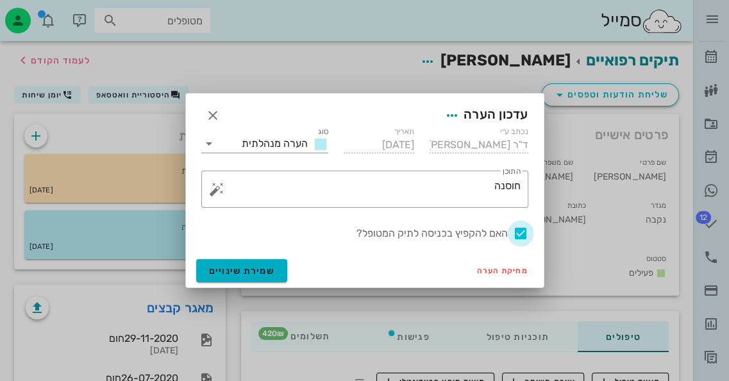
click at [521, 233] on div at bounding box center [521, 234] width 22 height 22
checkbox input "false"
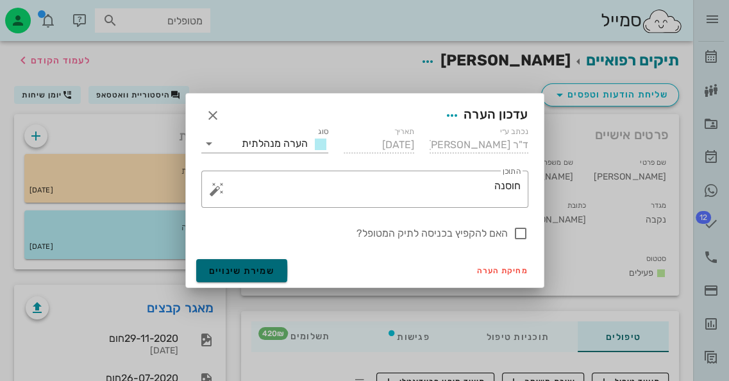
drag, startPoint x: 252, startPoint y: 265, endPoint x: 260, endPoint y: 267, distance: 8.1
click at [258, 267] on button "שמירת שינויים" at bounding box center [242, 270] width 92 height 23
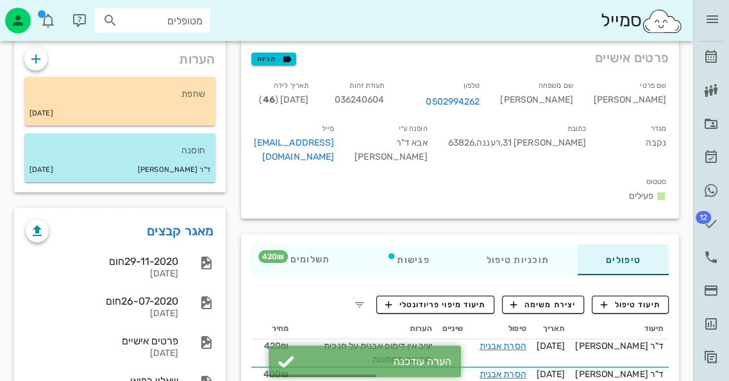
scroll to position [128, 0]
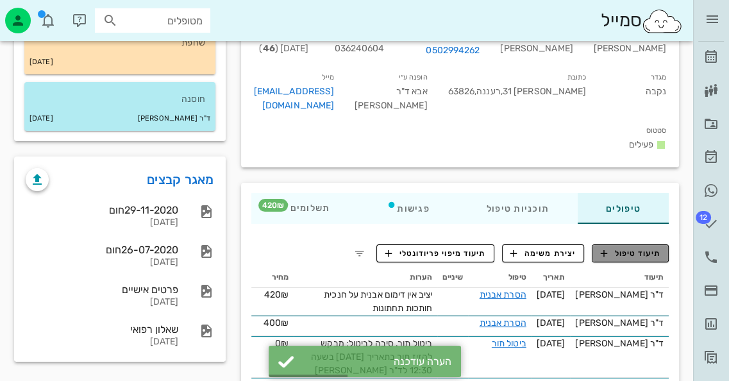
click at [639, 248] on span "תיעוד טיפול" at bounding box center [631, 254] width 60 height 12
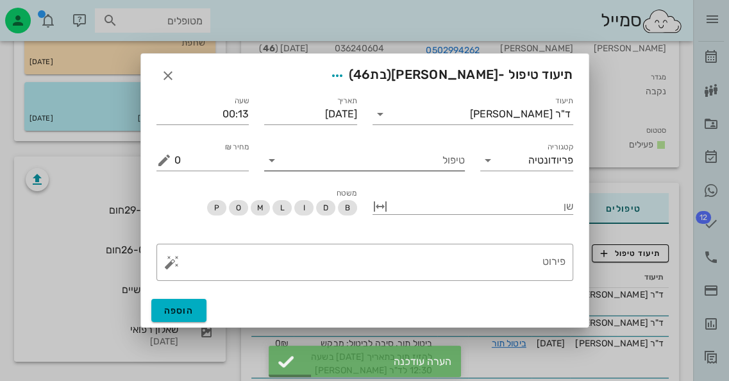
click at [434, 162] on input "טיפול" at bounding box center [373, 160] width 183 height 21
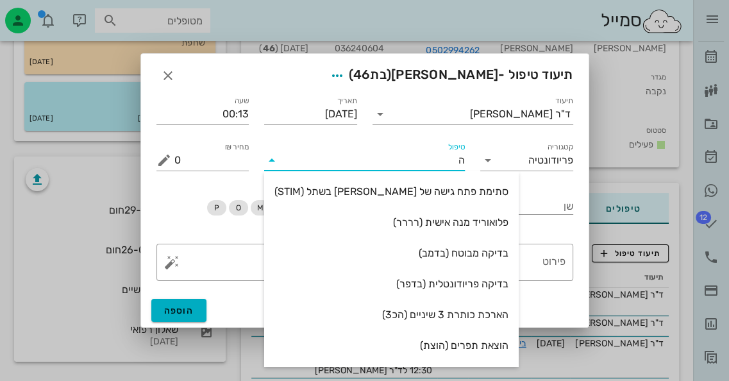
type input "[PERSON_NAME]"
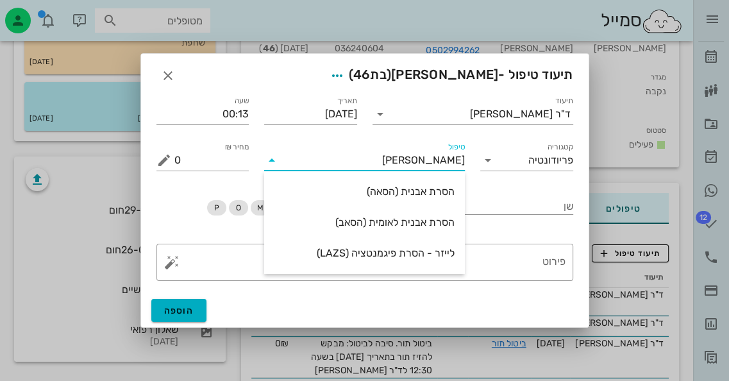
drag, startPoint x: 439, startPoint y: 187, endPoint x: 413, endPoint y: 183, distance: 25.9
click at [435, 187] on div "הסרת אבנית (הסאה)" at bounding box center [364, 191] width 180 height 12
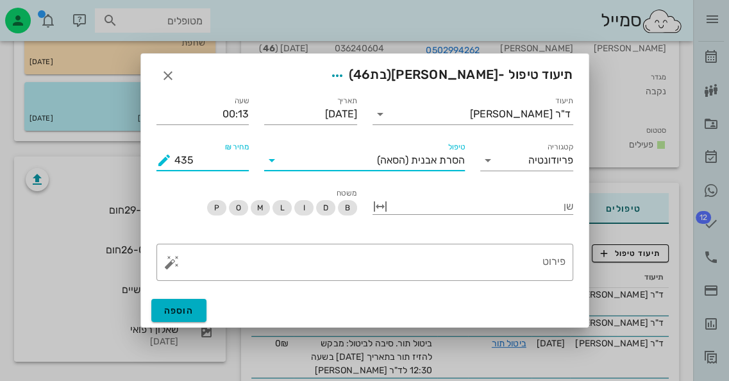
drag, startPoint x: 214, startPoint y: 160, endPoint x: 130, endPoint y: 156, distance: 84.1
type input "420"
click at [198, 308] on button "הוספה" at bounding box center [179, 310] width 56 height 23
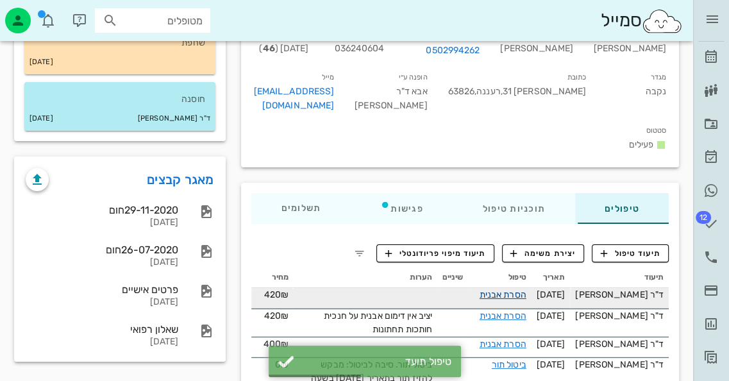
click at [526, 289] on link "הסרת אבנית" at bounding box center [503, 294] width 47 height 11
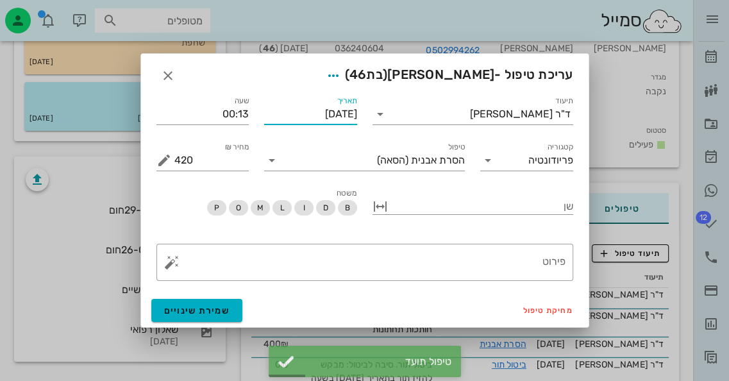
click at [321, 113] on input "[DATE]" at bounding box center [310, 114] width 93 height 21
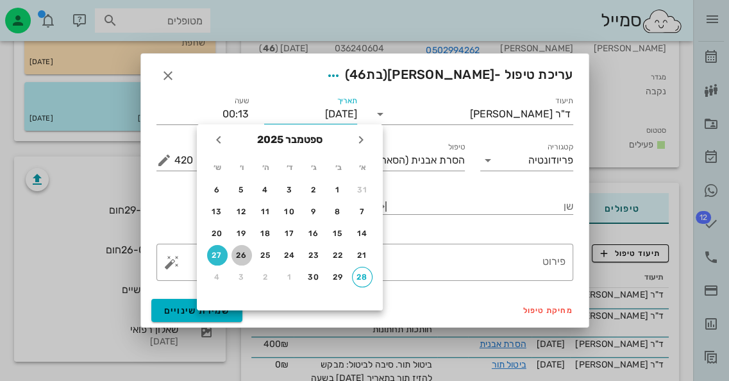
click at [242, 256] on div "26" at bounding box center [242, 255] width 21 height 9
type input "[DATE]"
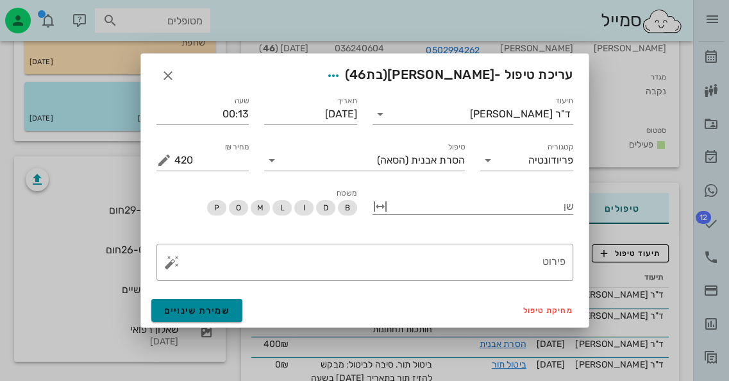
click at [208, 312] on span "שמירת שינויים" at bounding box center [197, 310] width 66 height 11
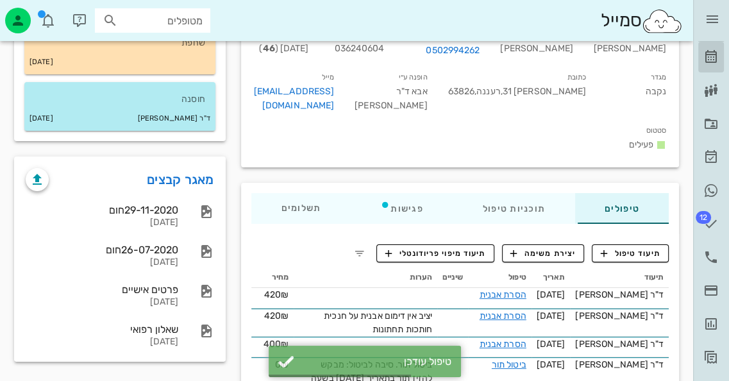
click at [720, 57] on link "[PERSON_NAME]" at bounding box center [711, 57] width 26 height 31
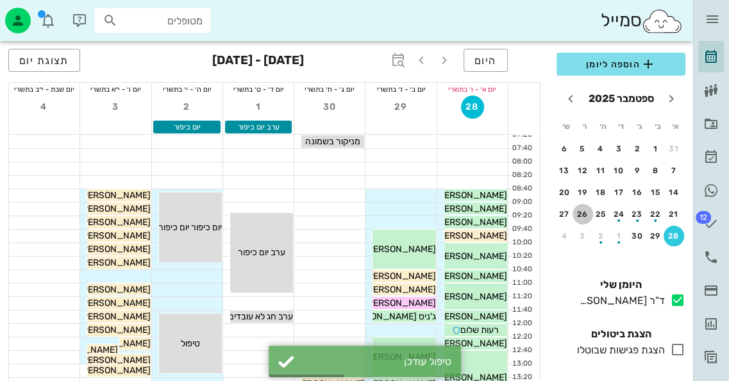
click at [577, 210] on div "26" at bounding box center [583, 214] width 21 height 9
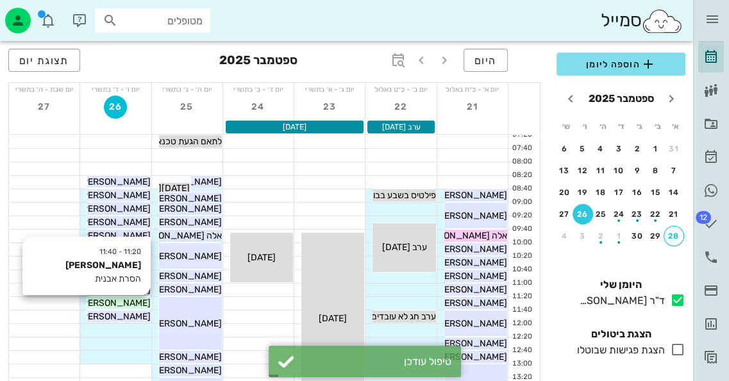
click at [121, 305] on span "[PERSON_NAME]" at bounding box center [115, 303] width 72 height 11
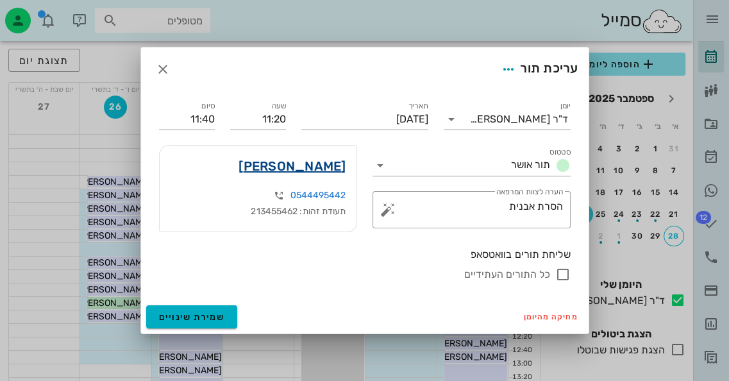
click at [335, 165] on link "רוני מילר" at bounding box center [292, 166] width 107 height 21
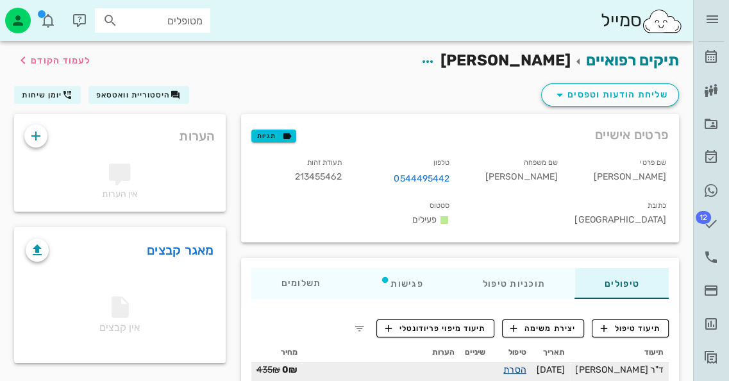
click at [526, 364] on link "הסרת אבנית" at bounding box center [514, 376] width 22 height 24
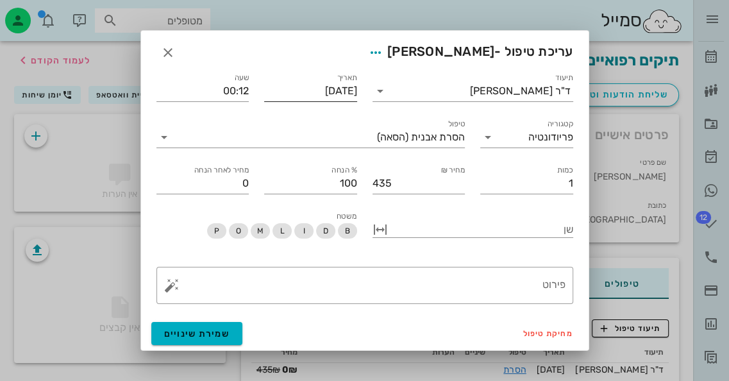
click at [308, 83] on input "[DATE]" at bounding box center [310, 91] width 93 height 21
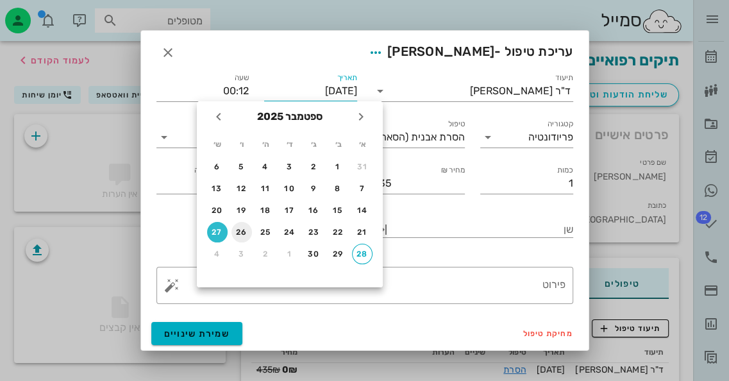
drag, startPoint x: 254, startPoint y: 225, endPoint x: 249, endPoint y: 230, distance: 6.8
click at [252, 227] on tr "21 22 23 24 25 26 27" at bounding box center [290, 232] width 168 height 21
click at [249, 230] on div "26" at bounding box center [242, 232] width 21 height 9
type input "[DATE]"
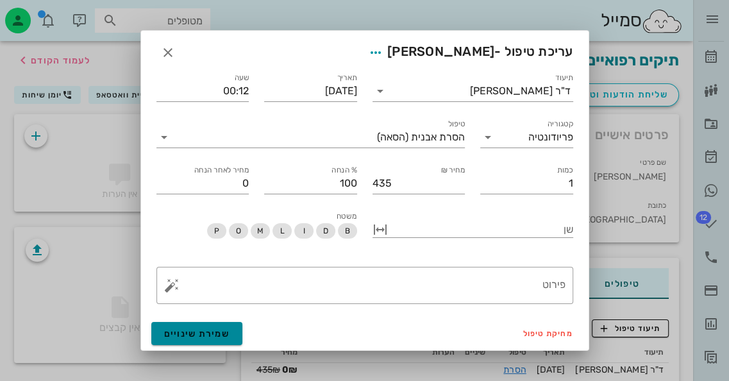
click at [211, 329] on span "שמירת שינויים" at bounding box center [197, 333] width 66 height 11
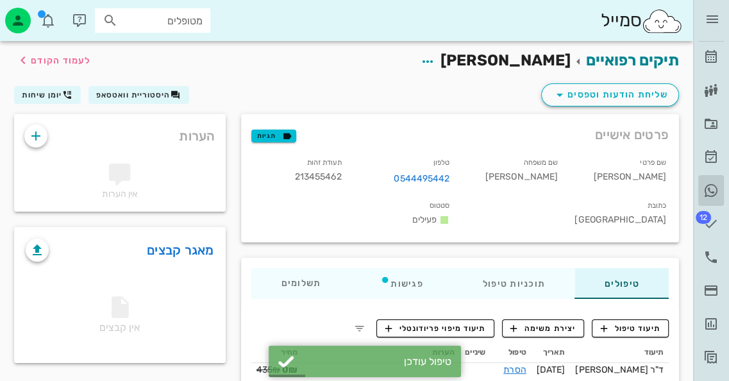
click at [714, 190] on icon at bounding box center [710, 190] width 15 height 15
